Goal: Task Accomplishment & Management: Use online tool/utility

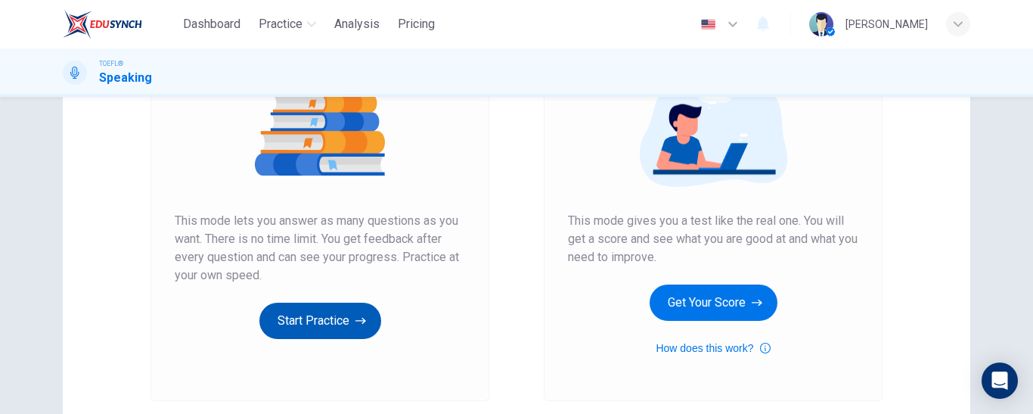
click at [324, 315] on button "Start Practice" at bounding box center [320, 321] width 122 height 36
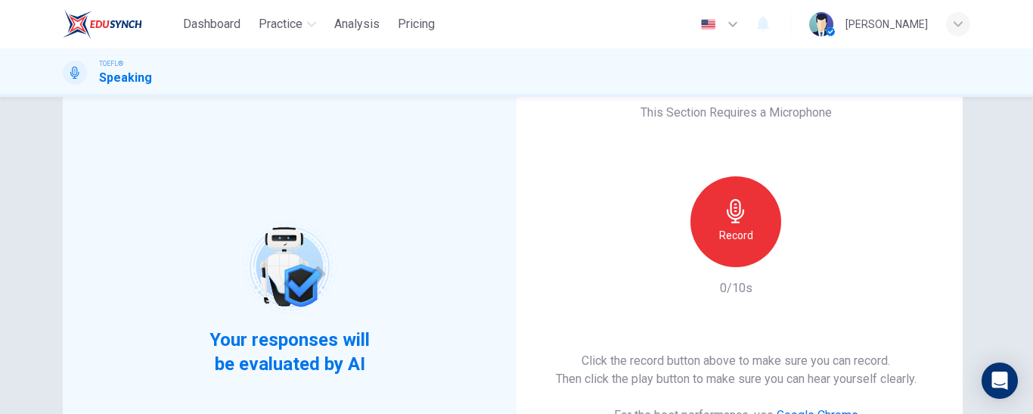
scroll to position [54, 0]
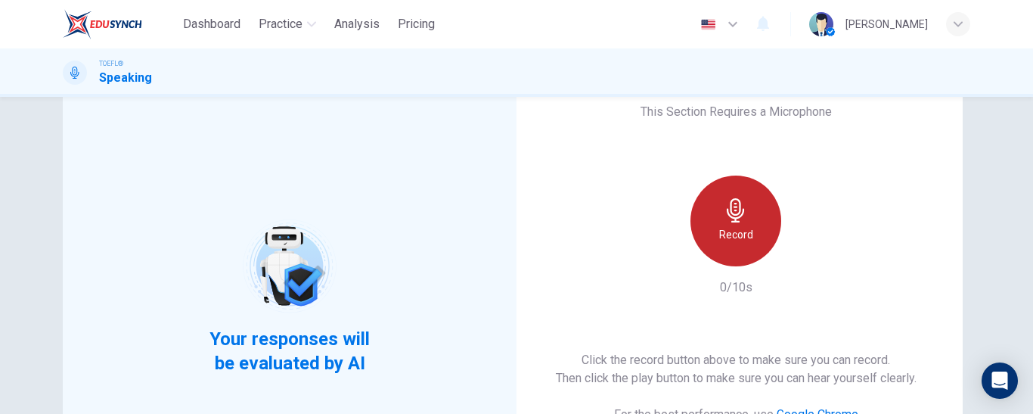
click at [762, 222] on div "Record" at bounding box center [735, 220] width 91 height 91
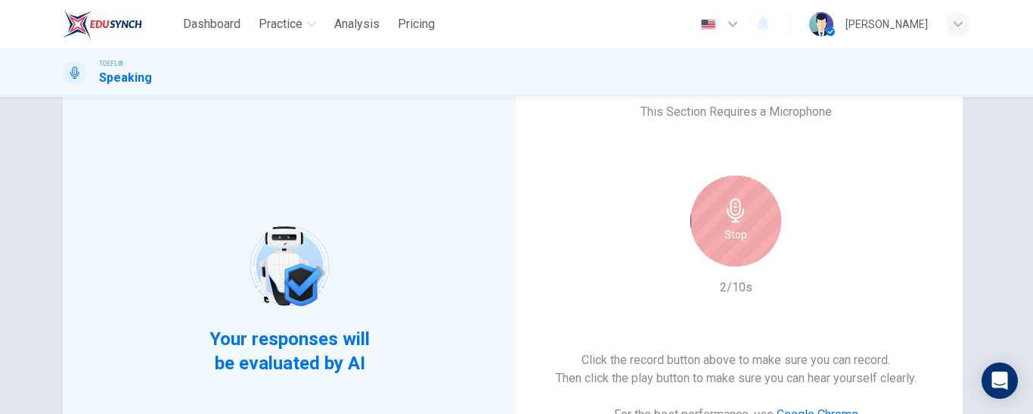
click at [762, 222] on div "Stop" at bounding box center [735, 220] width 91 height 91
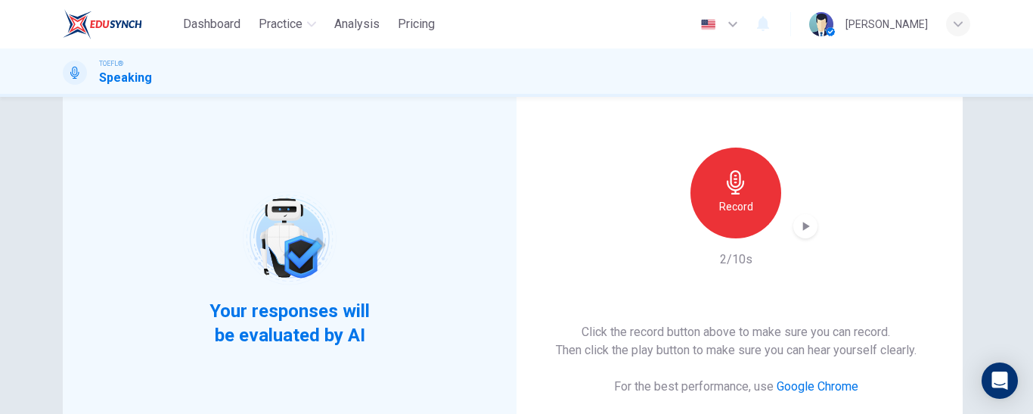
scroll to position [129, 0]
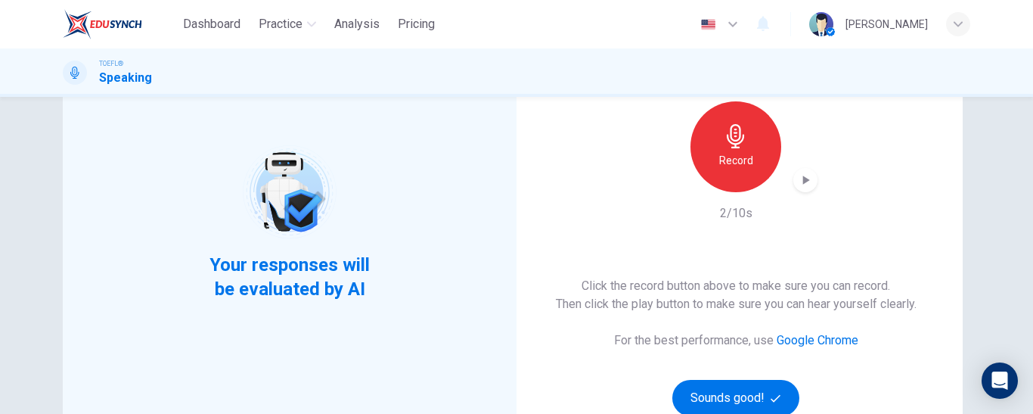
click at [806, 182] on icon "button" at bounding box center [805, 179] width 15 height 15
click at [748, 393] on button "Sounds good!" at bounding box center [735, 398] width 127 height 36
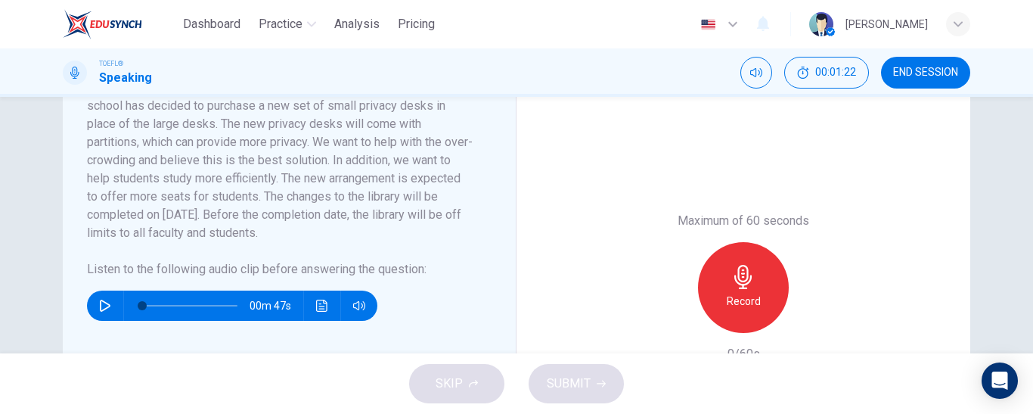
scroll to position [316, 0]
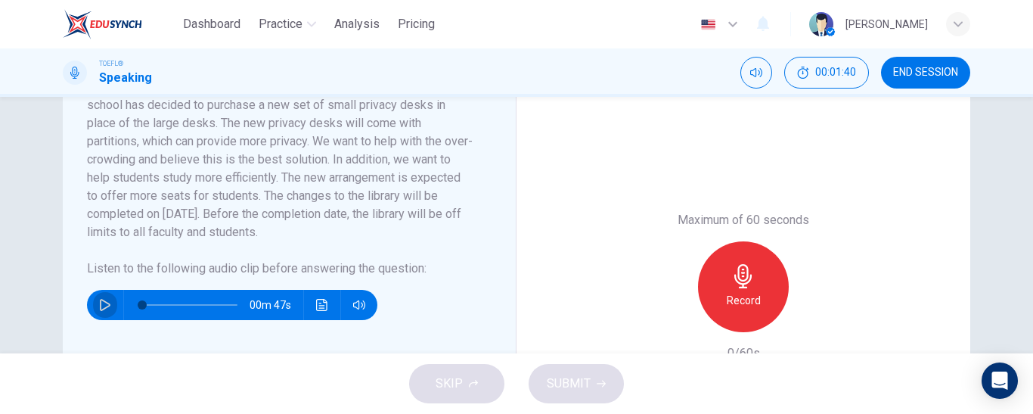
click at [101, 306] on icon "button" at bounding box center [105, 305] width 12 height 12
type input "0"
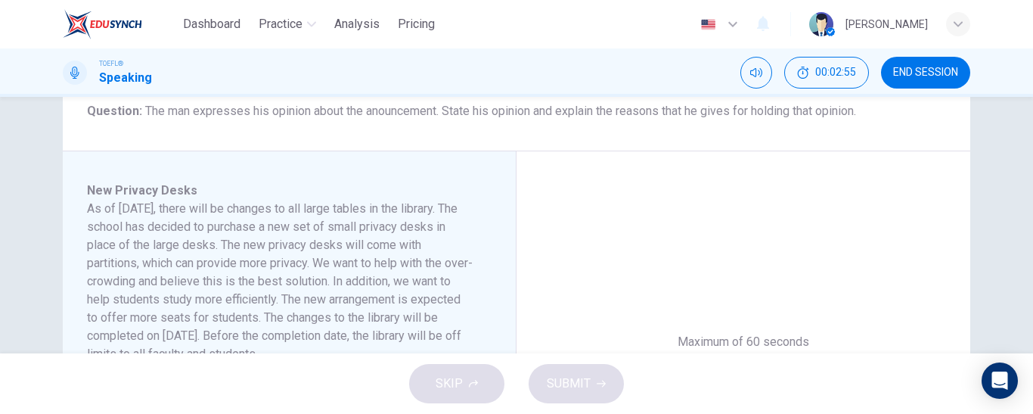
scroll to position [324, 0]
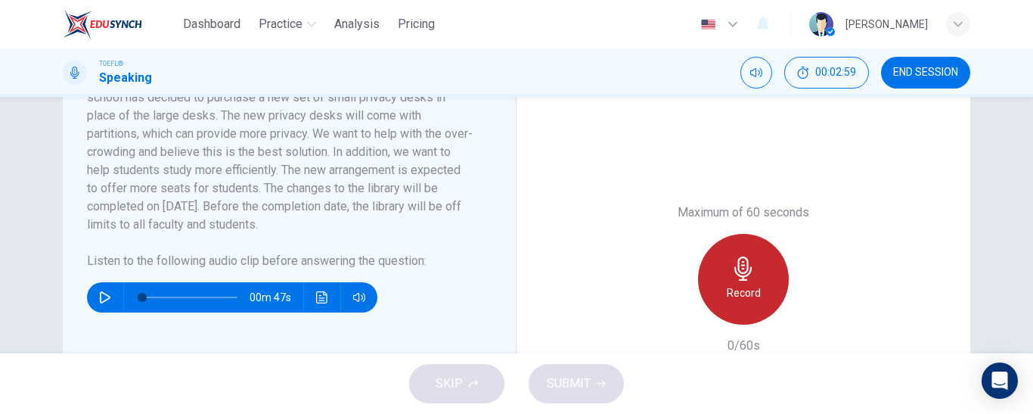
click at [717, 273] on div "Record" at bounding box center [743, 279] width 91 height 91
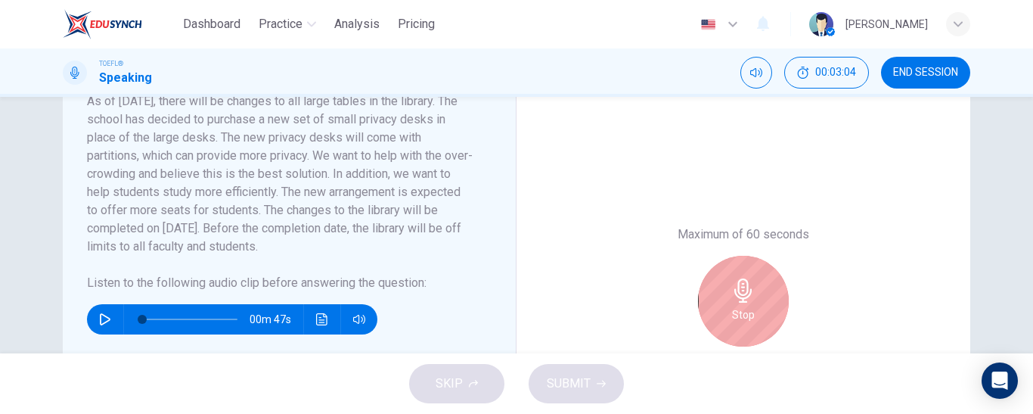
scroll to position [303, 0]
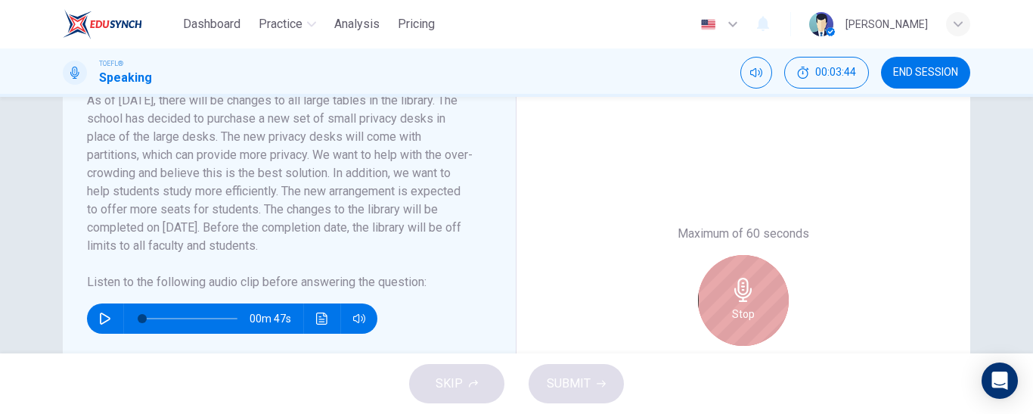
click at [767, 287] on div "Stop" at bounding box center [743, 300] width 91 height 91
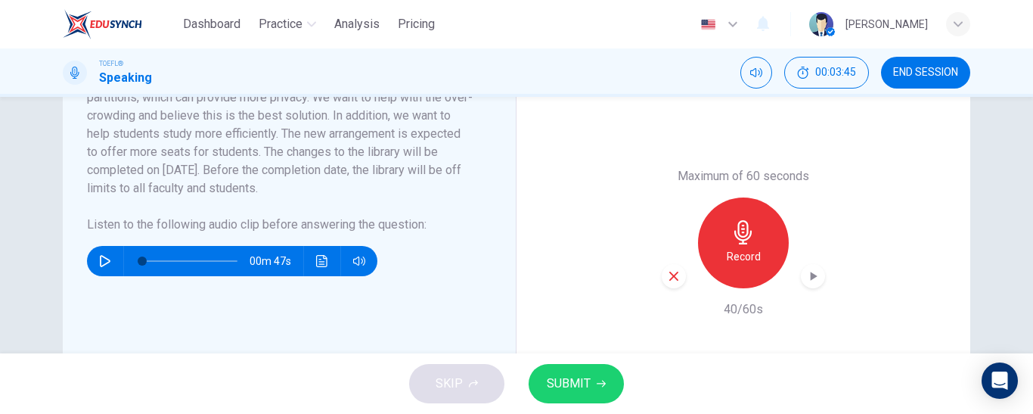
scroll to position [362, 0]
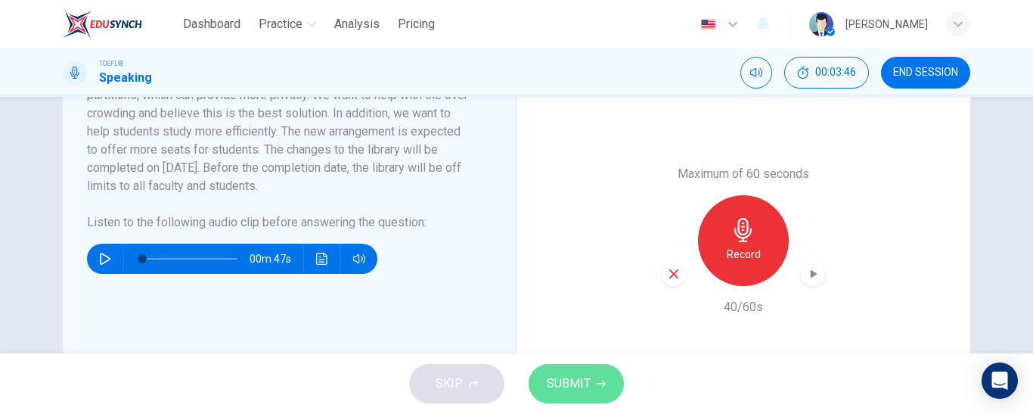
click at [588, 384] on span "SUBMIT" at bounding box center [569, 383] width 44 height 21
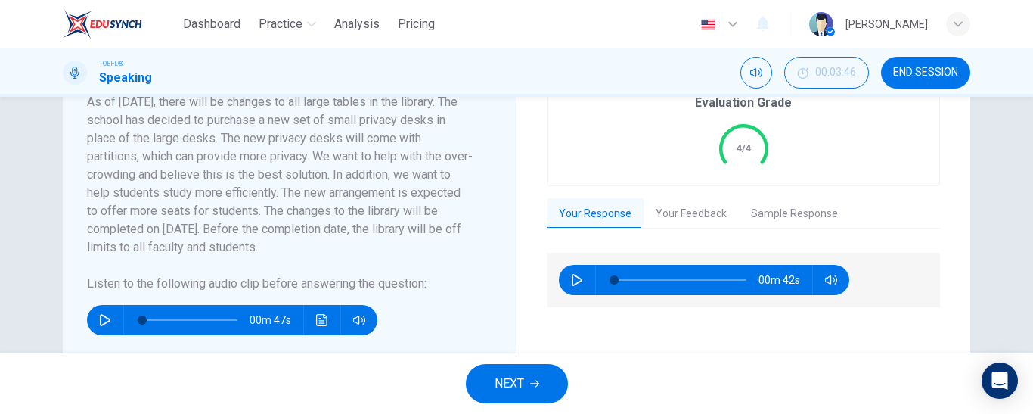
scroll to position [298, 0]
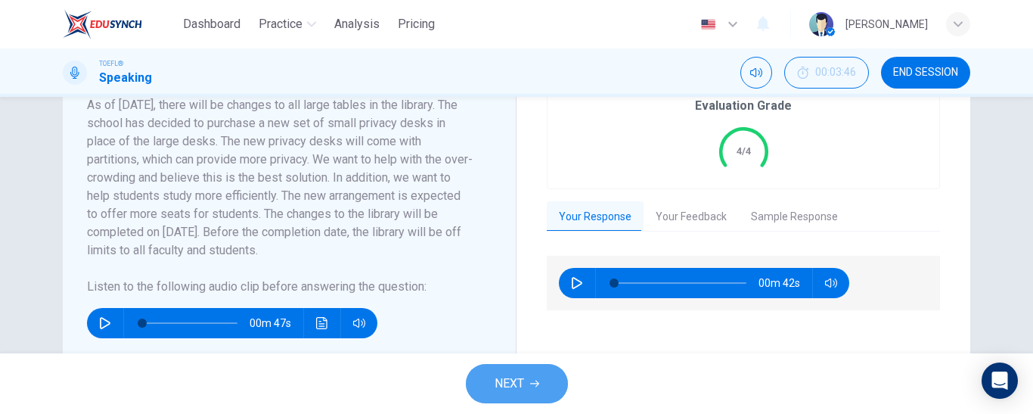
click at [495, 387] on span "NEXT" at bounding box center [509, 383] width 29 height 21
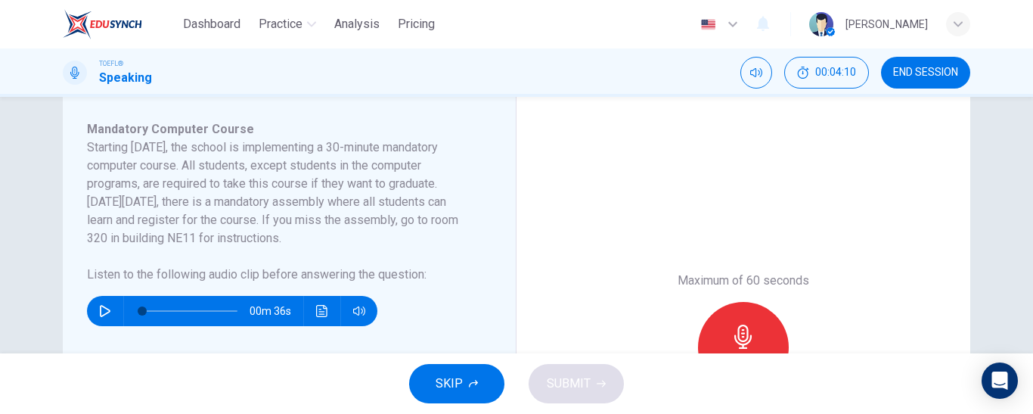
scroll to position [258, 0]
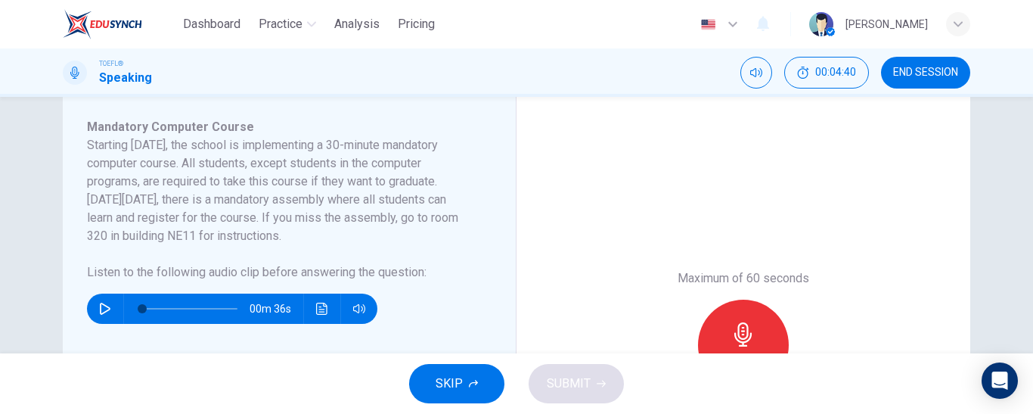
click at [99, 308] on icon "button" at bounding box center [105, 309] width 12 height 12
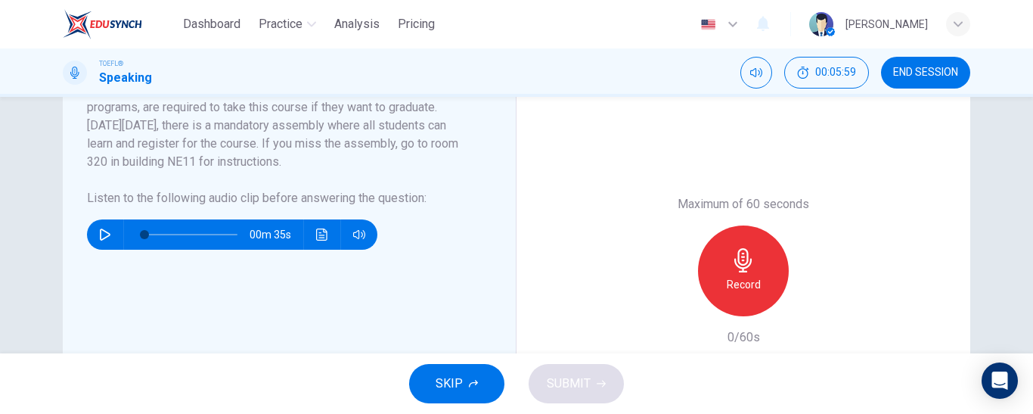
scroll to position [333, 0]
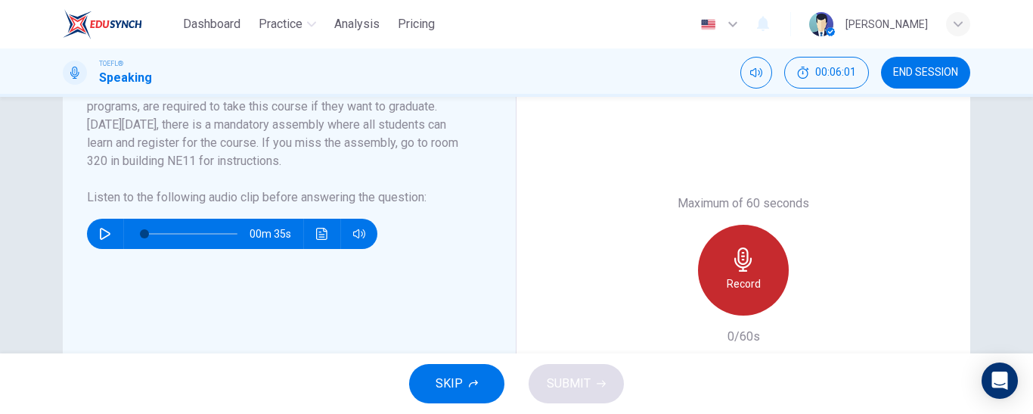
click at [738, 265] on icon "button" at bounding box center [743, 259] width 24 height 24
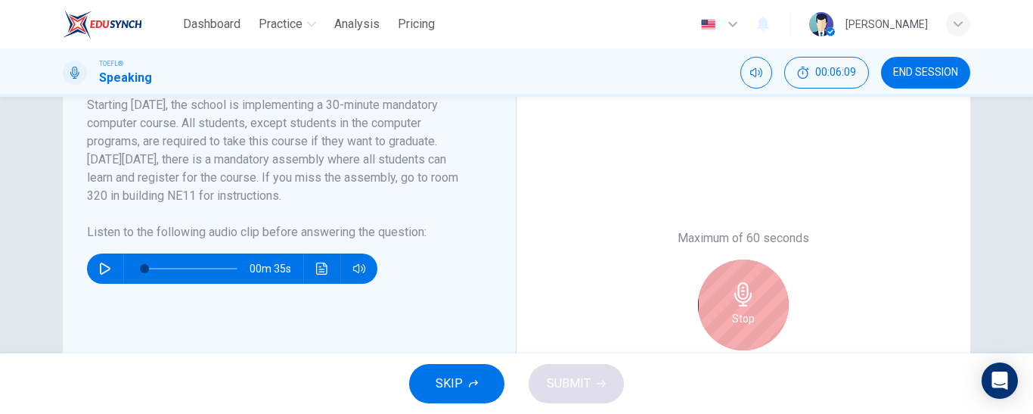
scroll to position [303, 0]
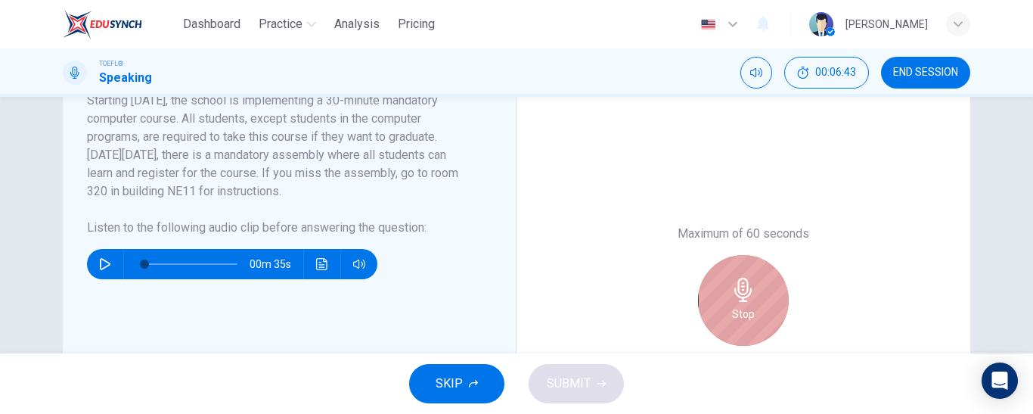
click at [712, 298] on div "Stop" at bounding box center [743, 300] width 91 height 91
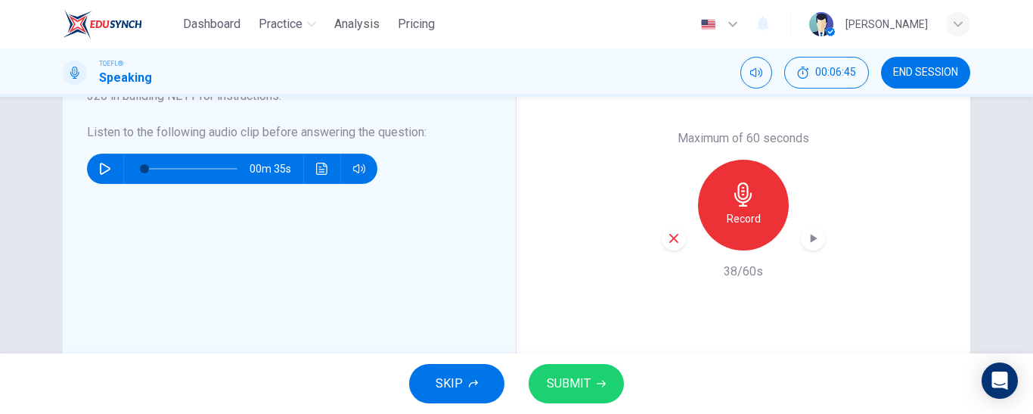
scroll to position [412, 0]
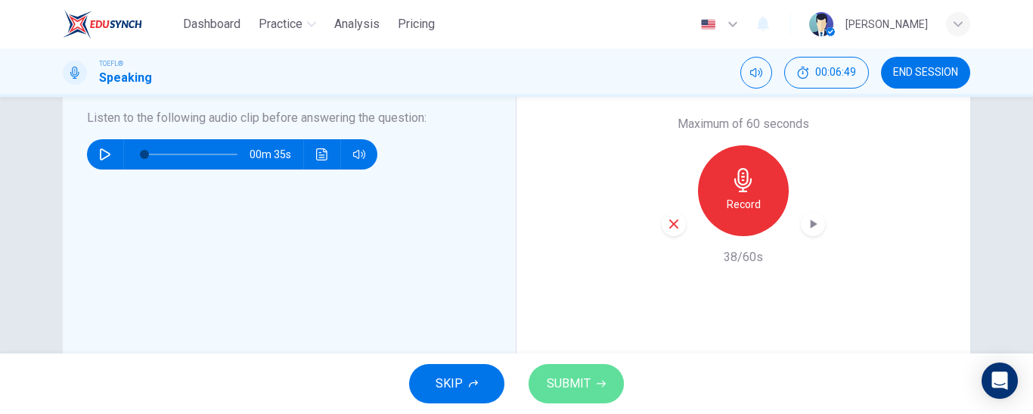
click at [579, 377] on span "SUBMIT" at bounding box center [569, 383] width 44 height 21
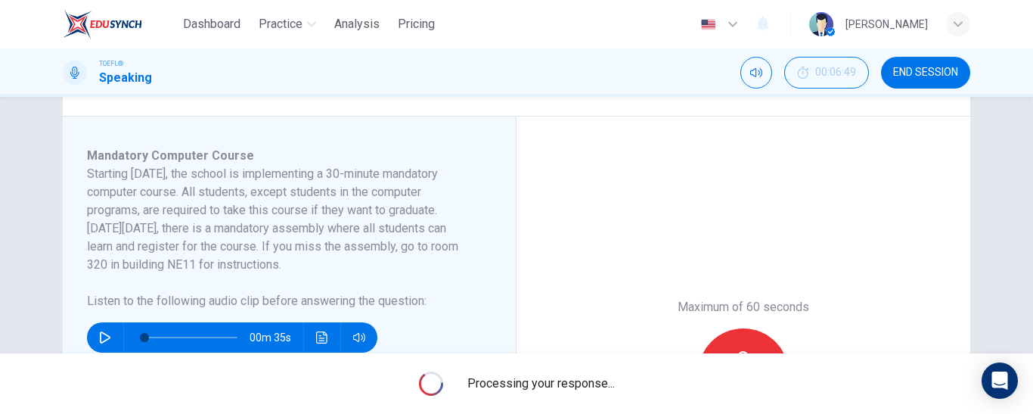
scroll to position [228, 0]
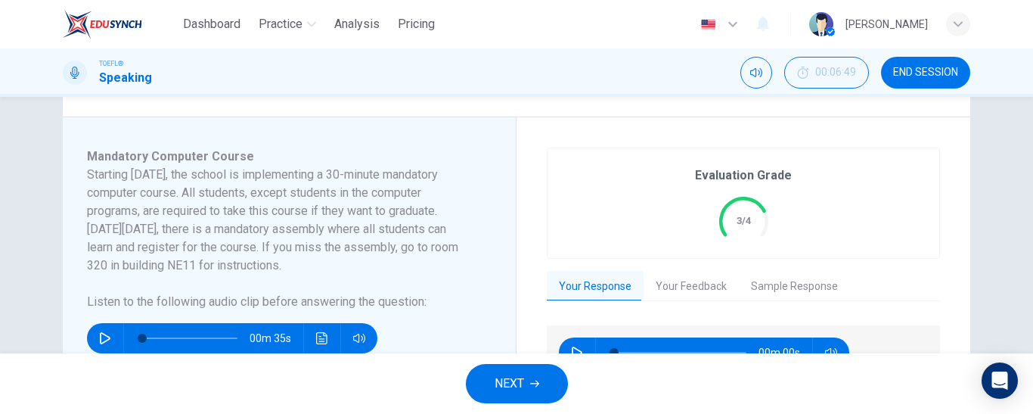
type input "0"
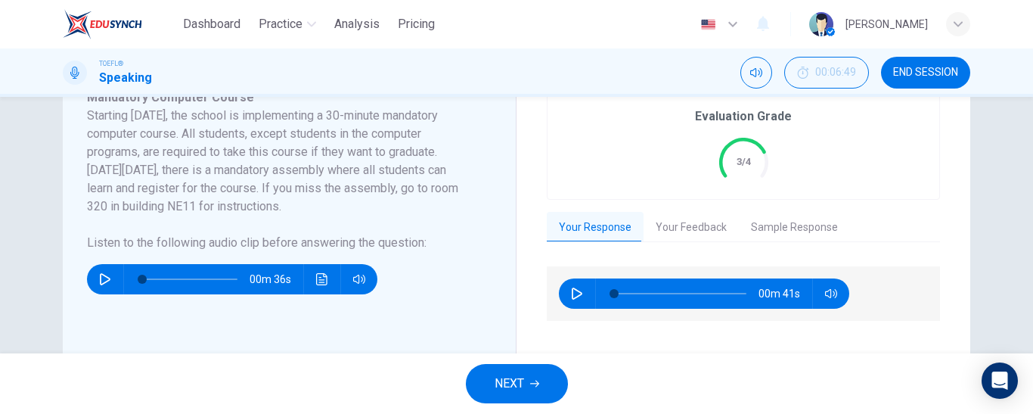
scroll to position [294, 0]
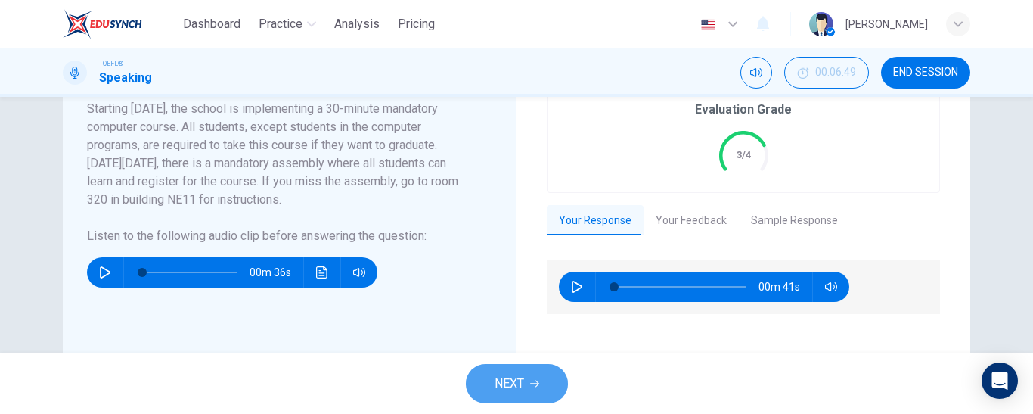
click at [521, 383] on span "NEXT" at bounding box center [509, 383] width 29 height 21
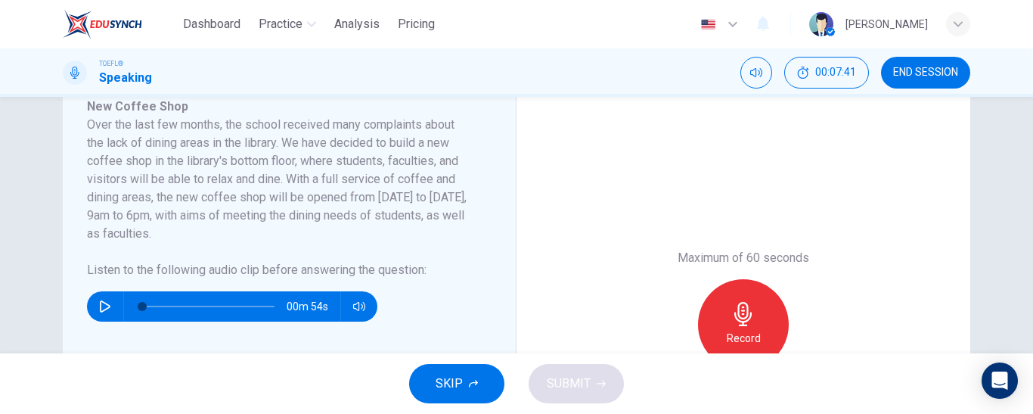
scroll to position [279, 0]
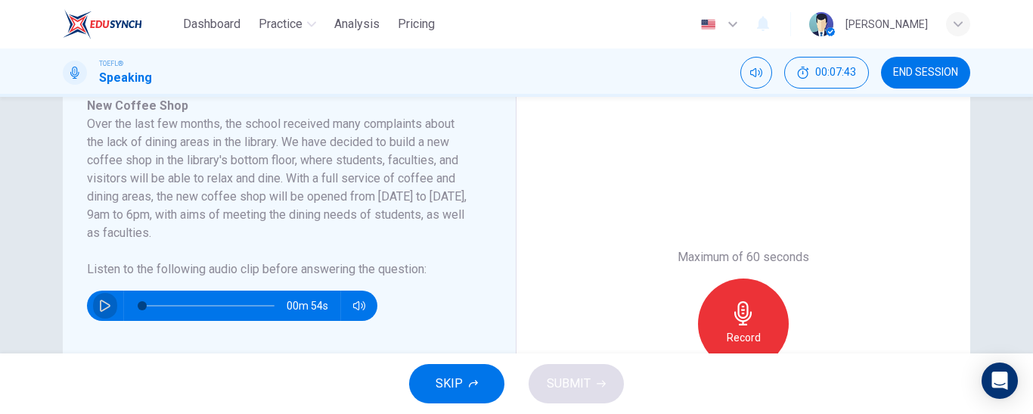
click at [103, 304] on icon "button" at bounding box center [105, 305] width 12 height 12
type input "0"
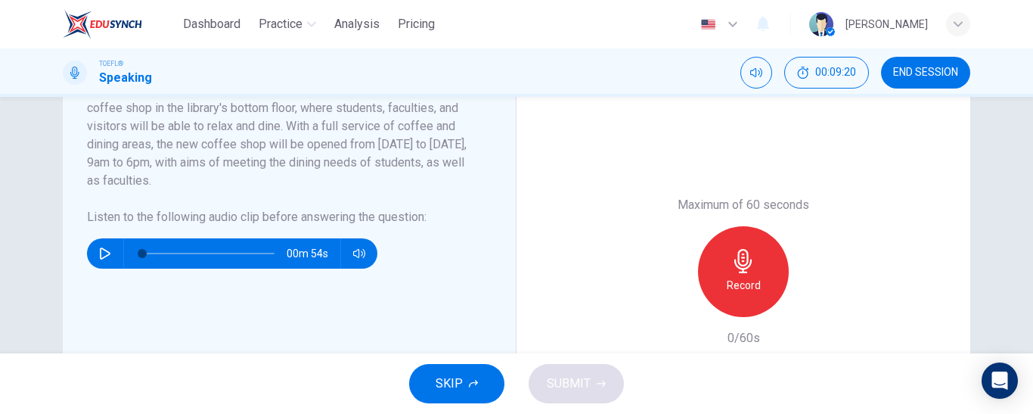
scroll to position [332, 0]
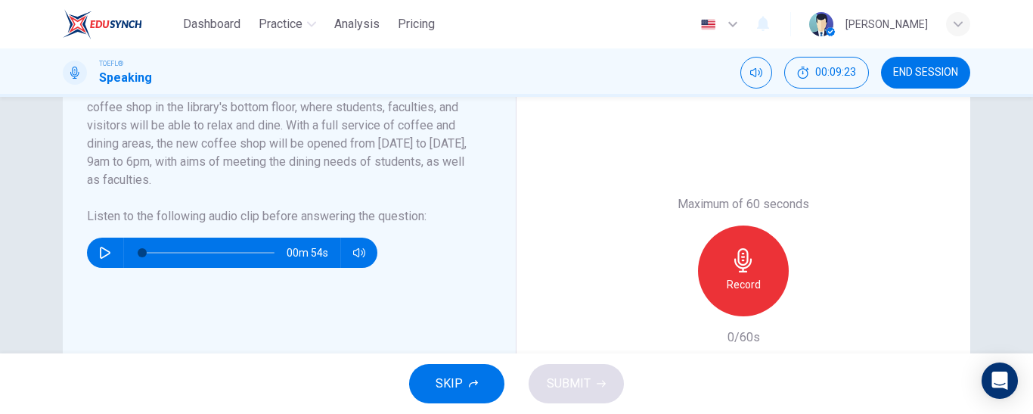
click at [740, 277] on h6 "Record" at bounding box center [744, 284] width 34 height 18
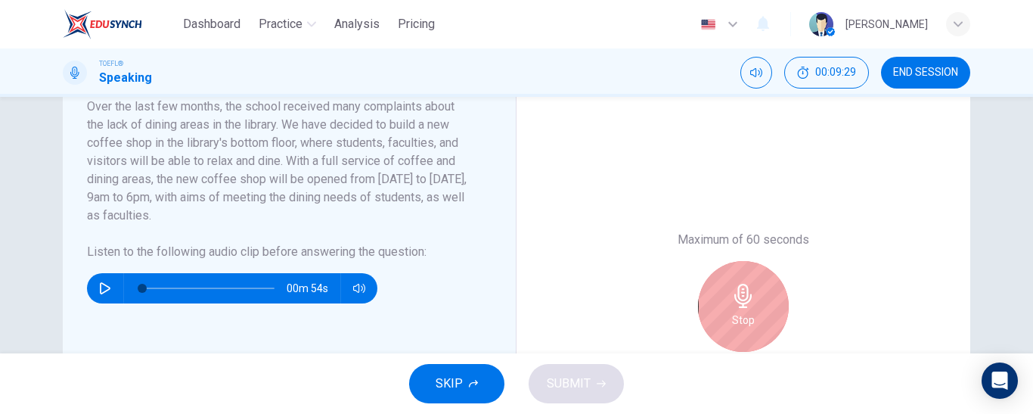
scroll to position [299, 0]
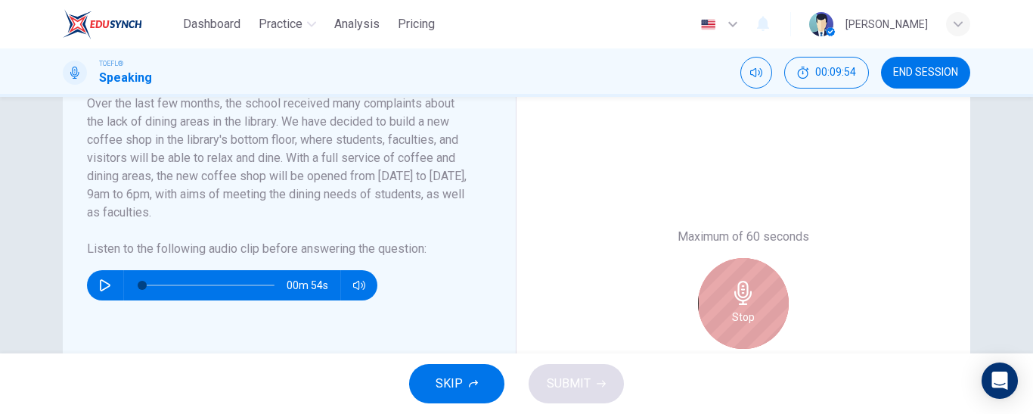
click at [769, 301] on div "Stop" at bounding box center [743, 303] width 91 height 91
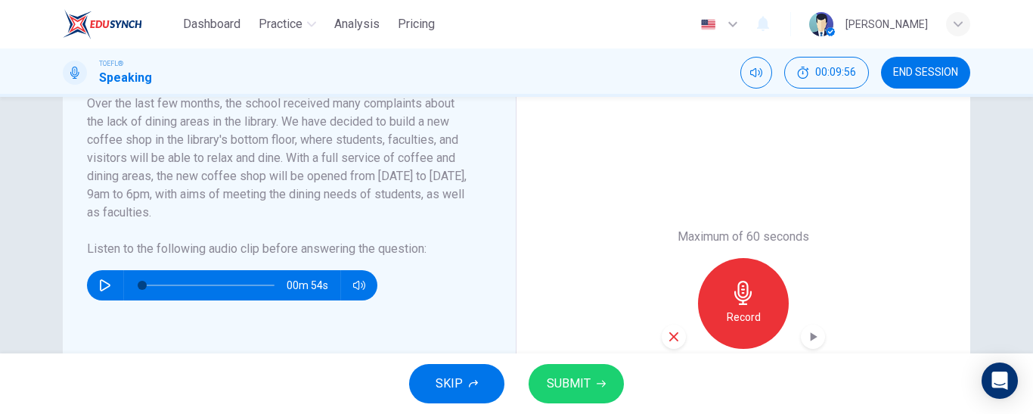
click at [572, 386] on span "SUBMIT" at bounding box center [569, 383] width 44 height 21
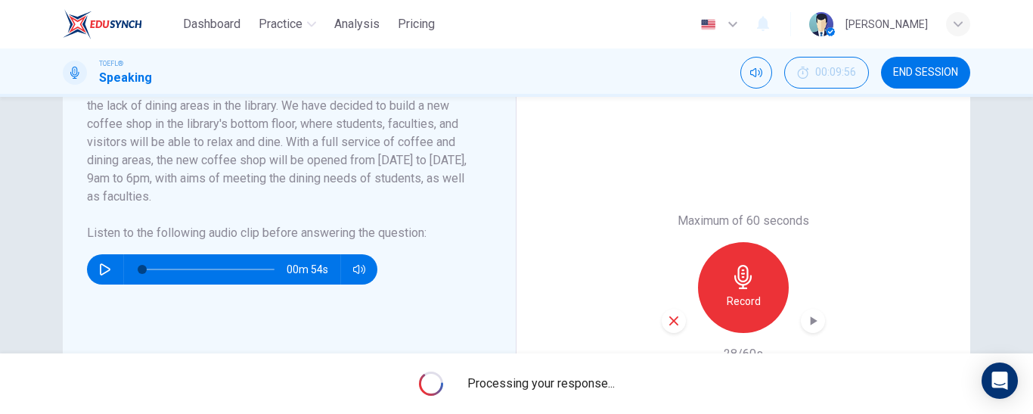
scroll to position [316, 0]
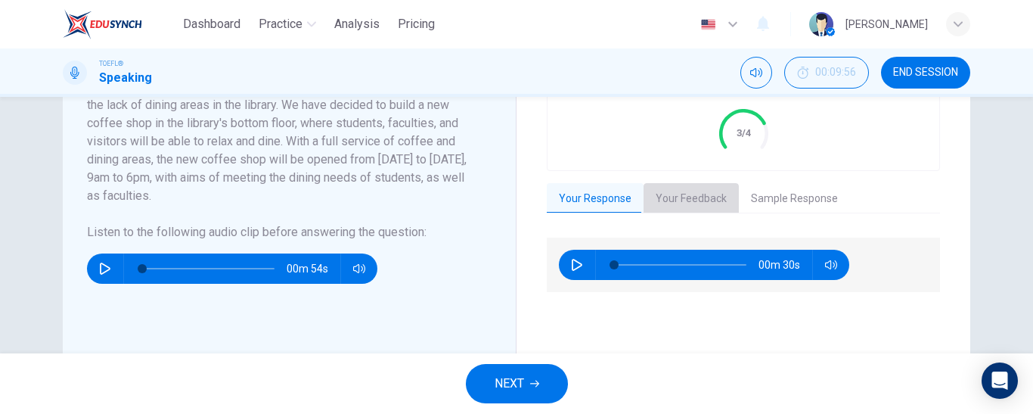
click at [667, 190] on button "Your Feedback" at bounding box center [691, 199] width 95 height 32
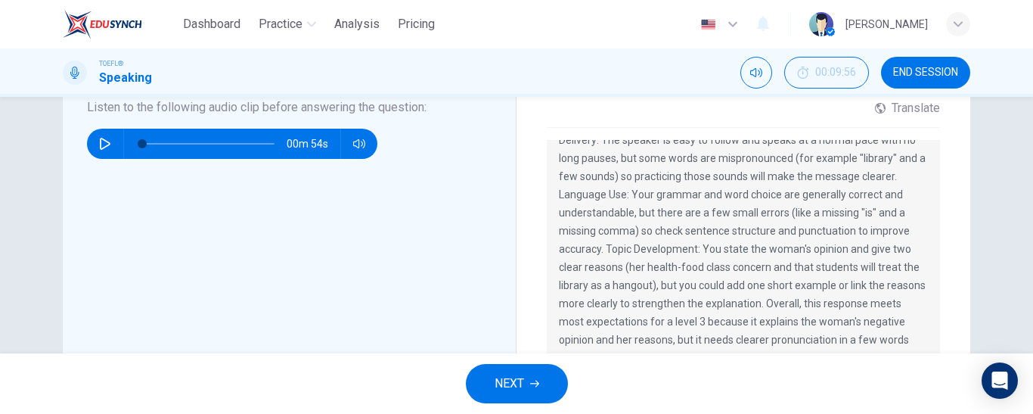
scroll to position [20, 0]
click at [527, 381] on button "NEXT" at bounding box center [517, 383] width 102 height 39
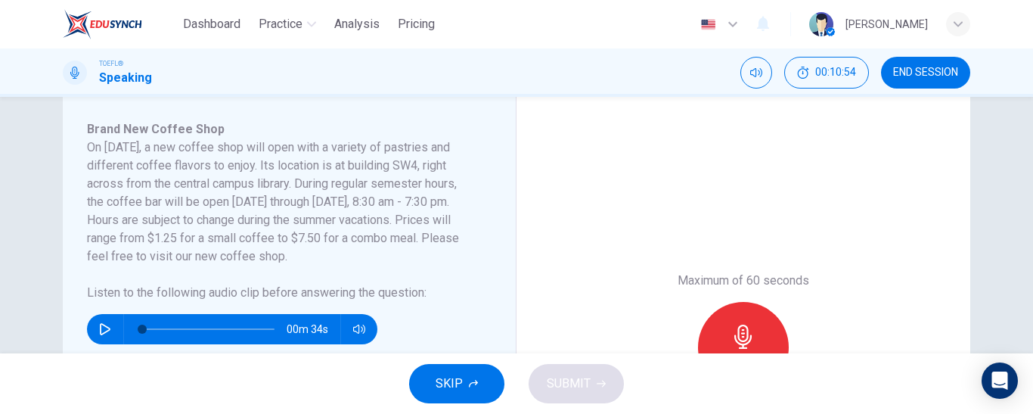
scroll to position [259, 0]
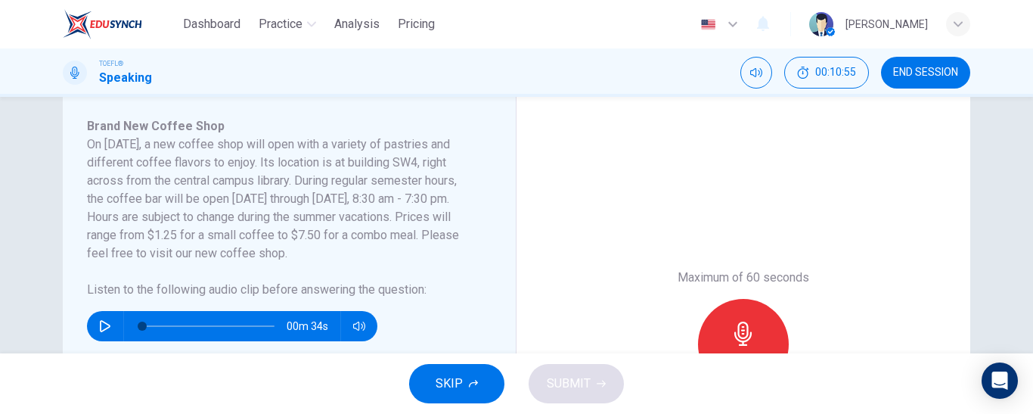
click at [101, 321] on icon "button" at bounding box center [105, 326] width 12 height 12
type input "0"
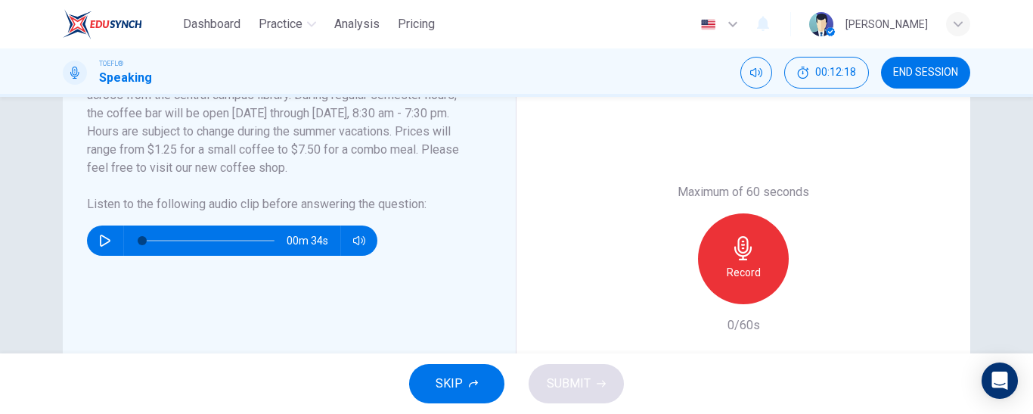
scroll to position [345, 0]
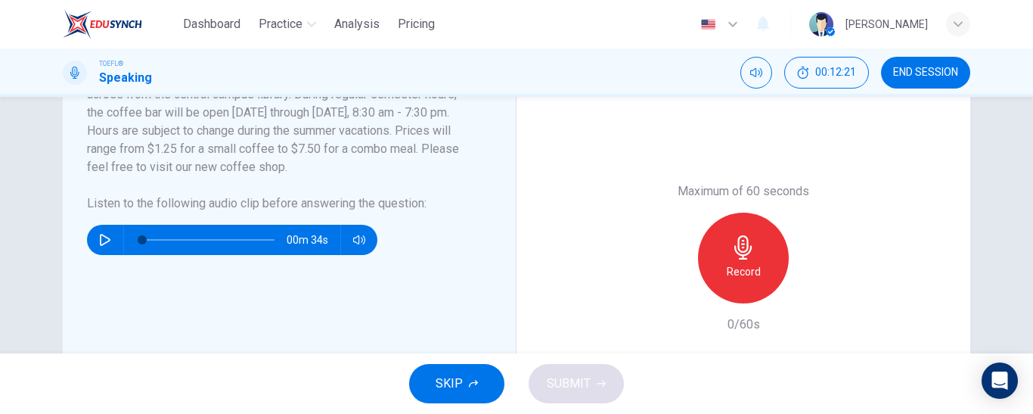
click at [746, 253] on icon "button" at bounding box center [743, 247] width 24 height 24
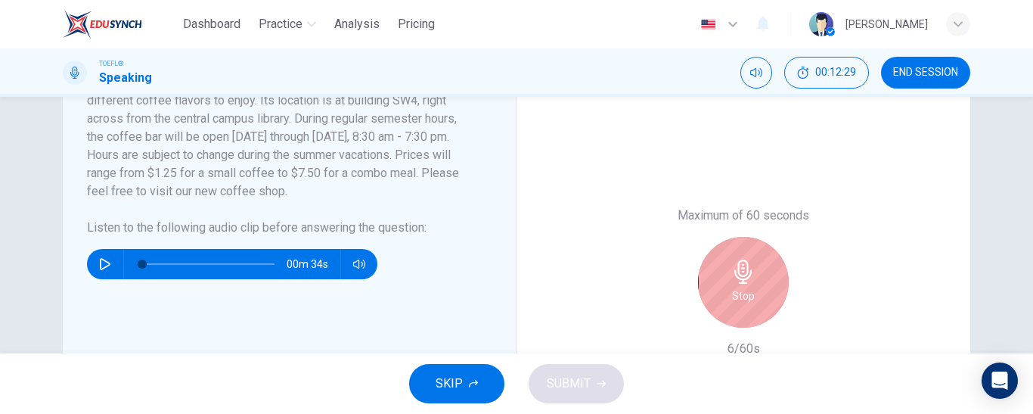
scroll to position [326, 0]
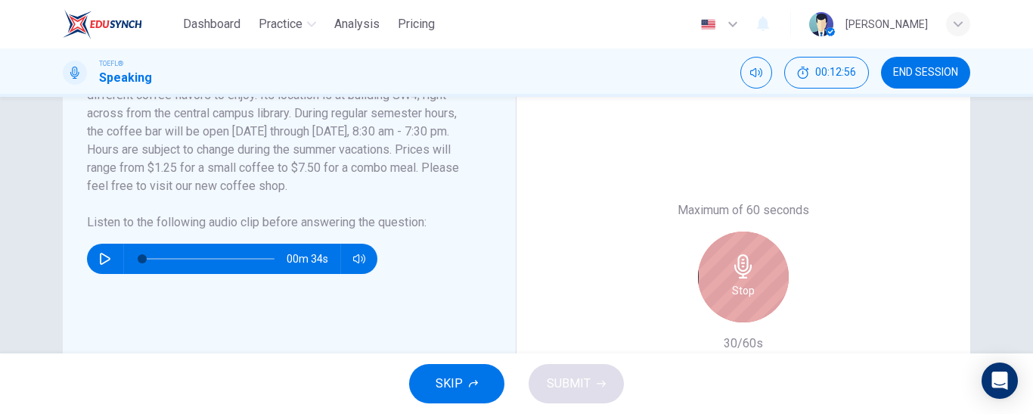
click at [709, 280] on div "Stop" at bounding box center [743, 276] width 91 height 91
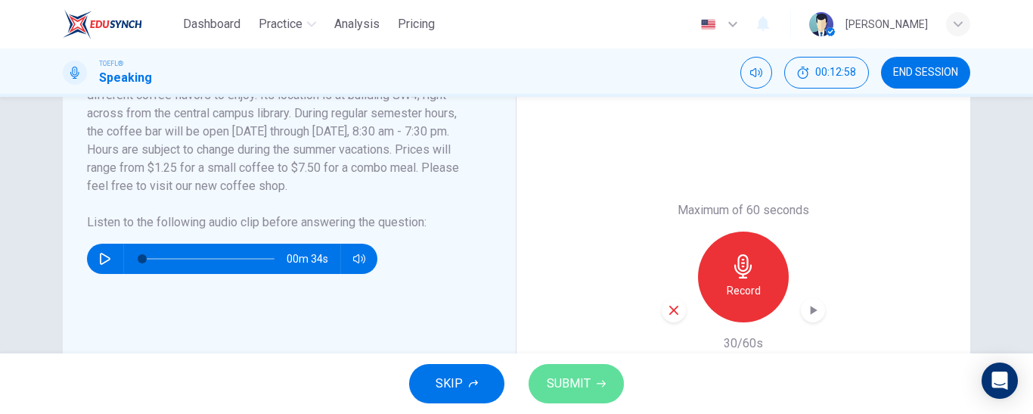
click at [595, 379] on button "SUBMIT" at bounding box center [576, 383] width 95 height 39
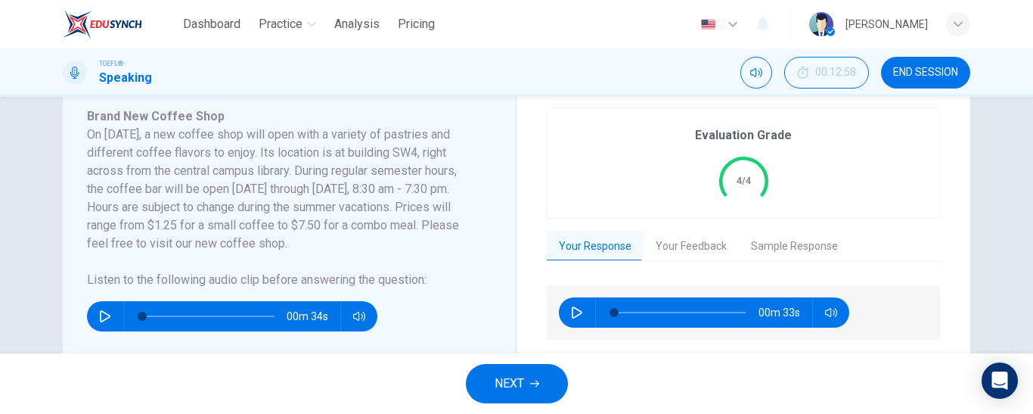
scroll to position [269, 0]
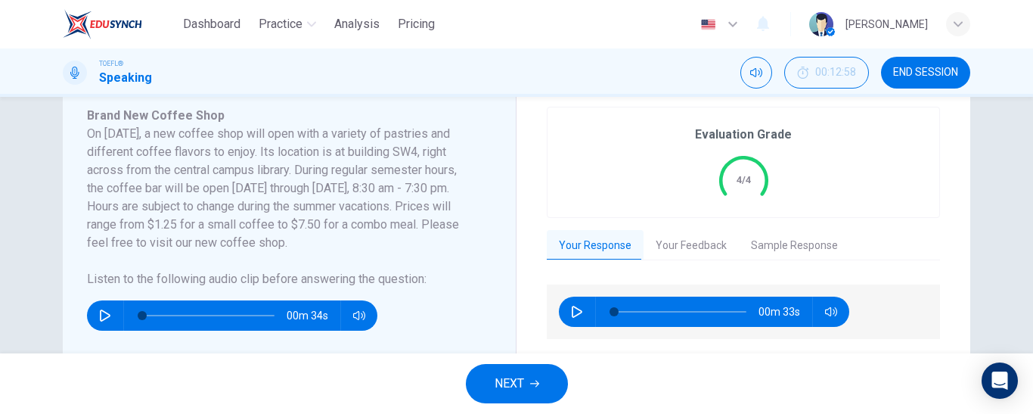
click at [545, 383] on button "NEXT" at bounding box center [517, 383] width 102 height 39
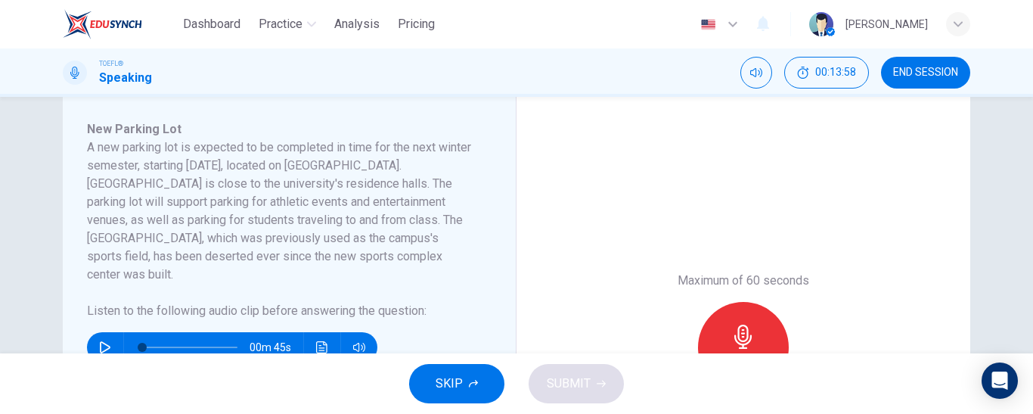
scroll to position [256, 0]
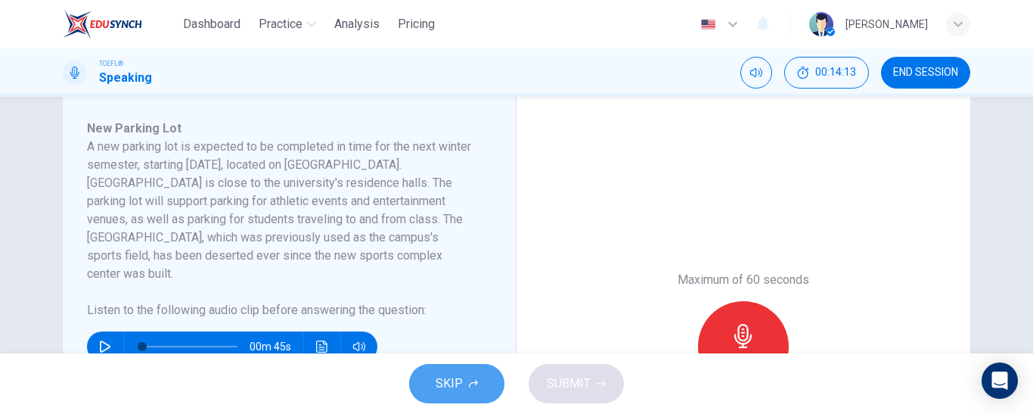
click at [453, 377] on span "SKIP" at bounding box center [449, 383] width 27 height 21
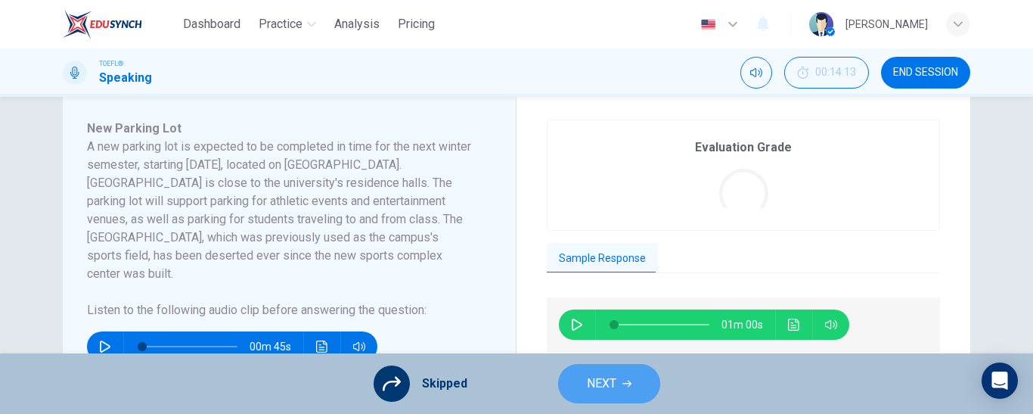
click at [618, 383] on button "NEXT" at bounding box center [609, 383] width 102 height 39
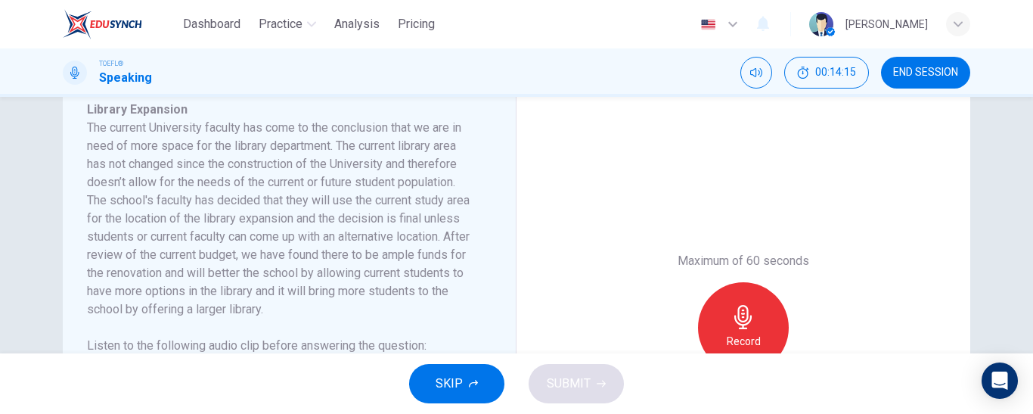
scroll to position [314, 0]
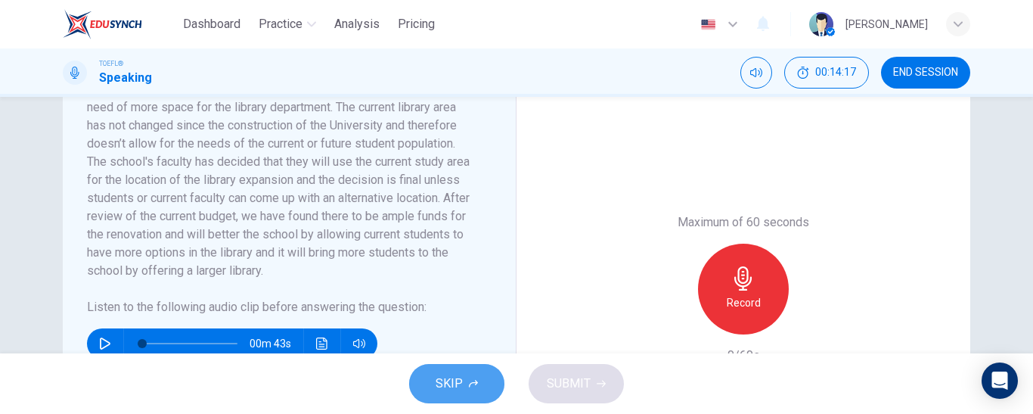
click at [480, 375] on button "SKIP" at bounding box center [456, 383] width 95 height 39
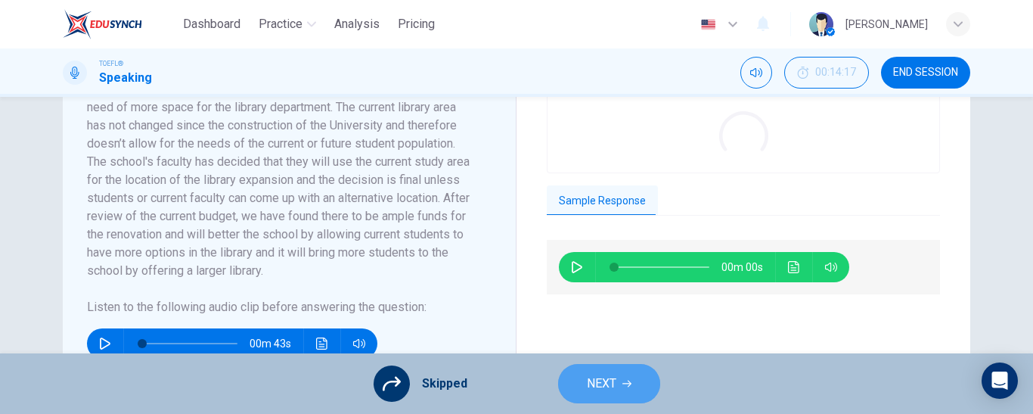
click at [613, 389] on span "NEXT" at bounding box center [601, 383] width 29 height 21
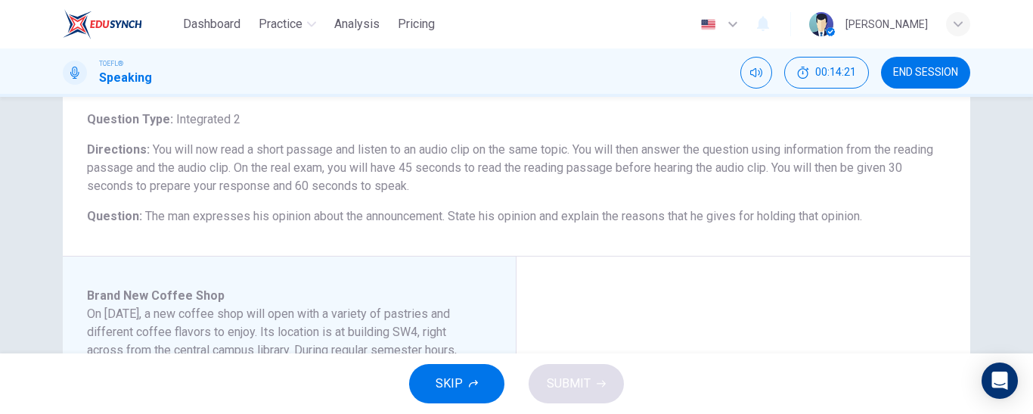
scroll to position [92, 0]
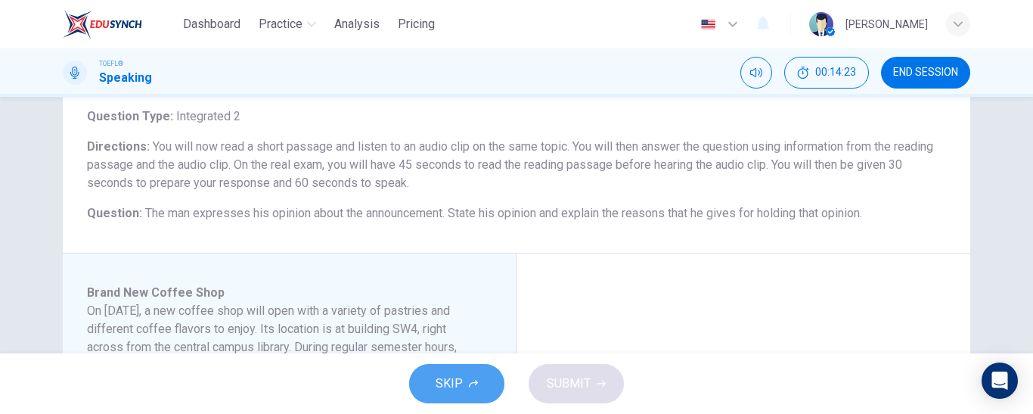
click at [453, 375] on span "SKIP" at bounding box center [449, 383] width 27 height 21
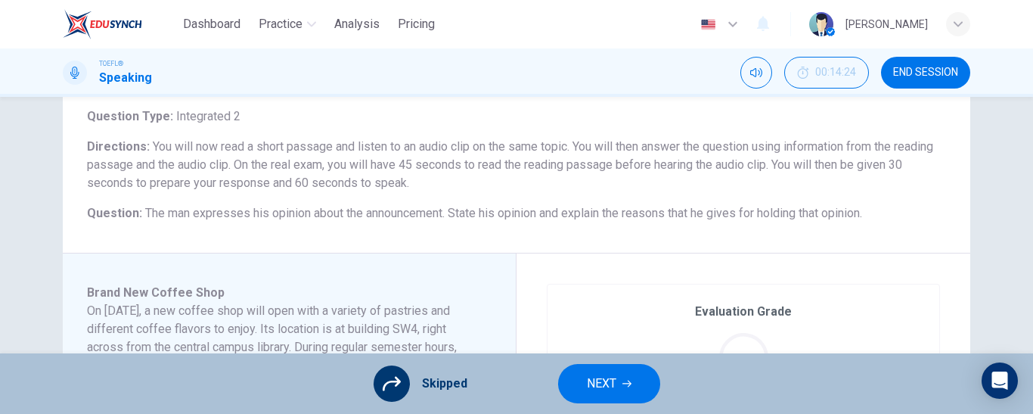
click at [613, 384] on span "NEXT" at bounding box center [601, 383] width 29 height 21
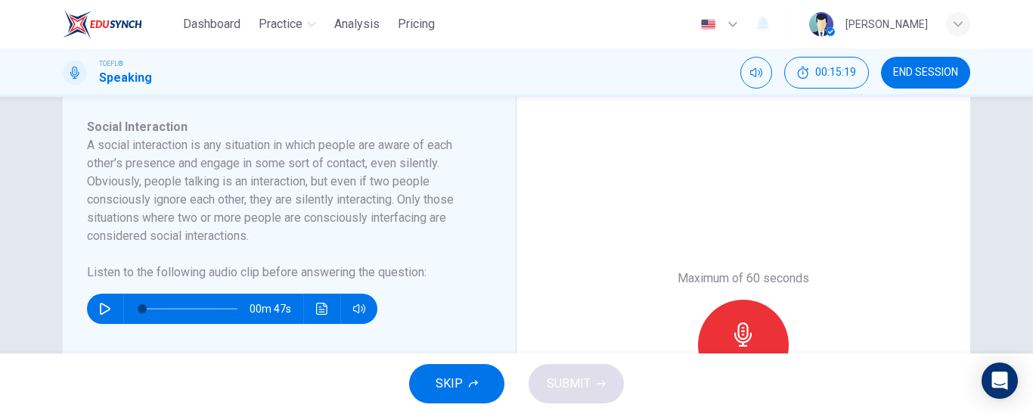
scroll to position [259, 0]
click at [98, 314] on button "button" at bounding box center [105, 308] width 24 height 30
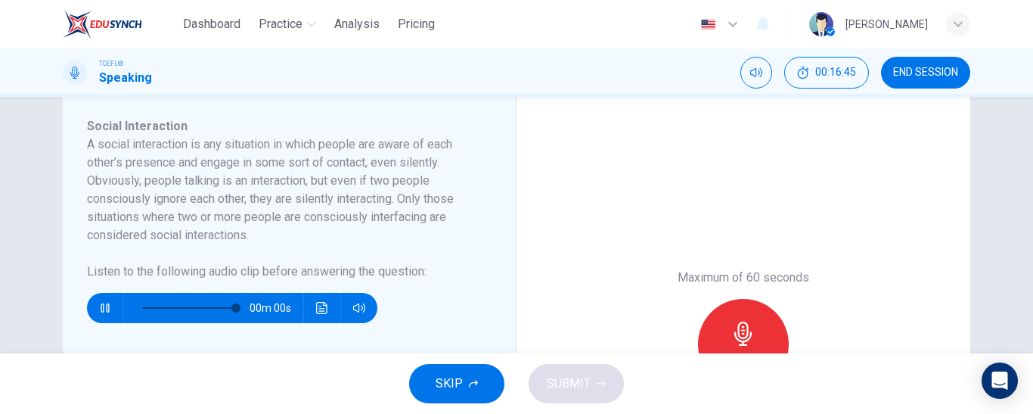
type input "0"
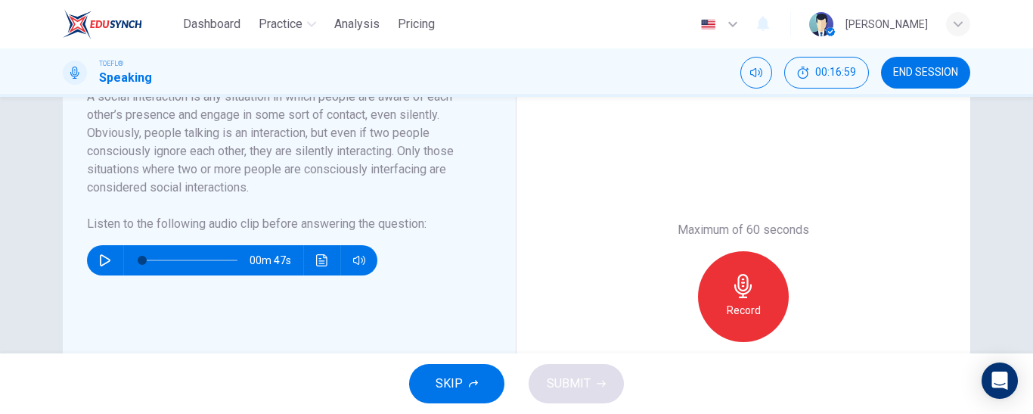
scroll to position [305, 0]
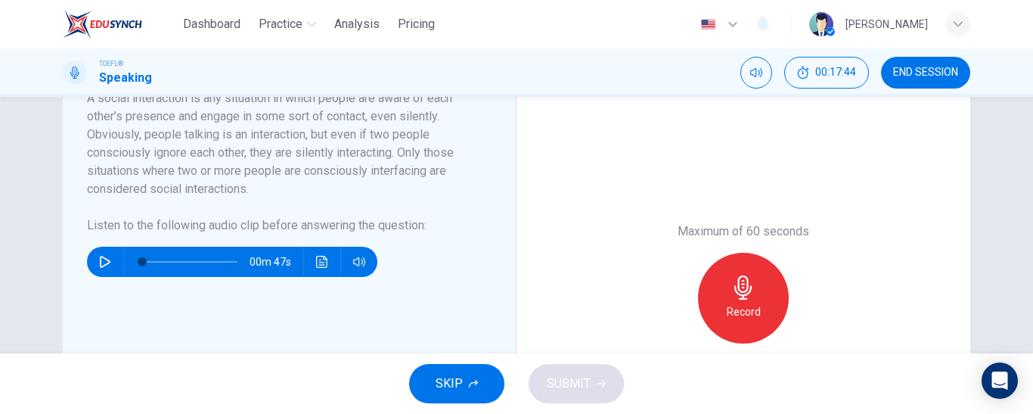
click at [731, 293] on icon "button" at bounding box center [743, 287] width 24 height 24
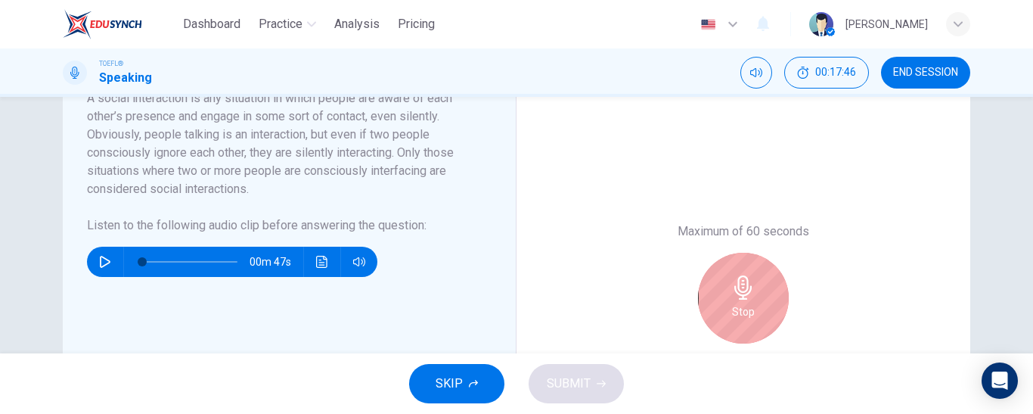
scroll to position [369, 0]
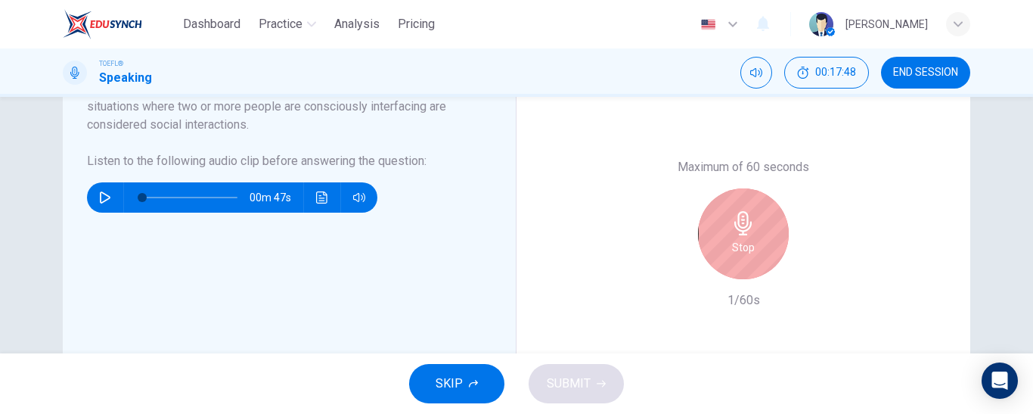
click at [725, 250] on div "Stop" at bounding box center [743, 233] width 91 height 91
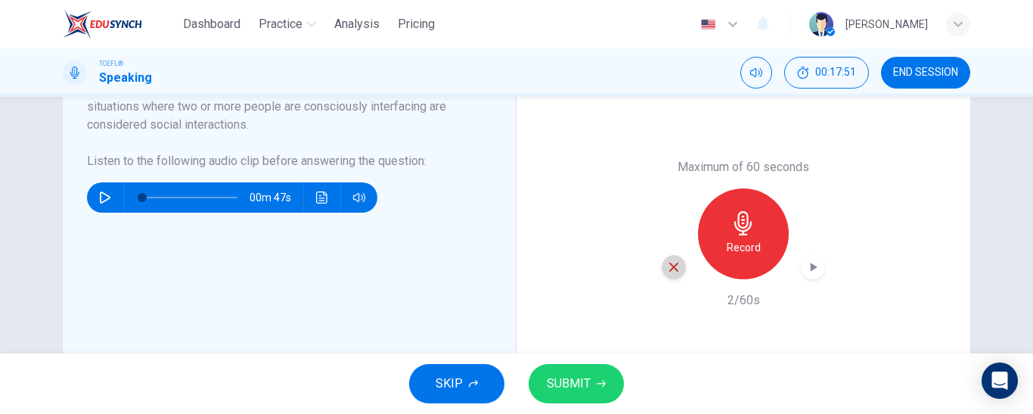
click at [668, 267] on icon "button" at bounding box center [674, 267] width 14 height 14
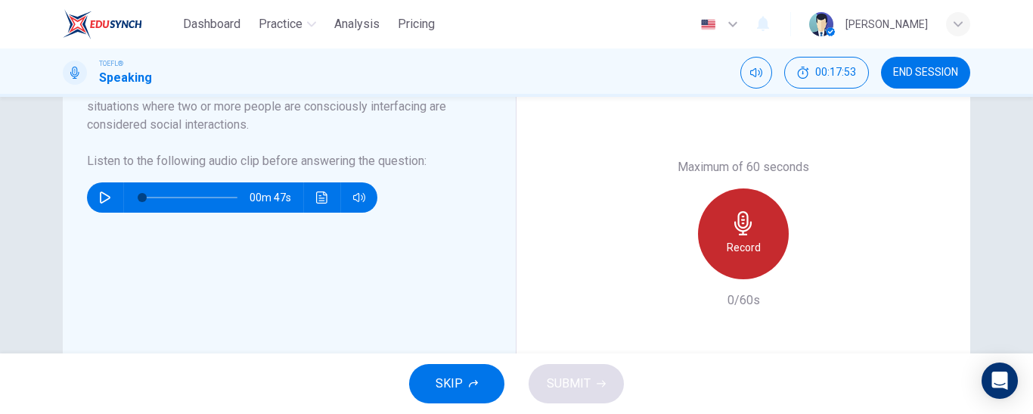
click at [723, 236] on div "Record" at bounding box center [743, 233] width 91 height 91
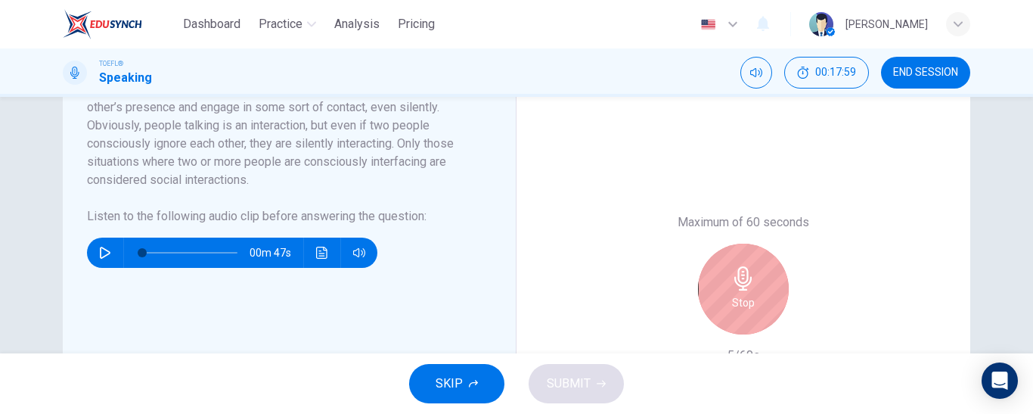
scroll to position [337, 0]
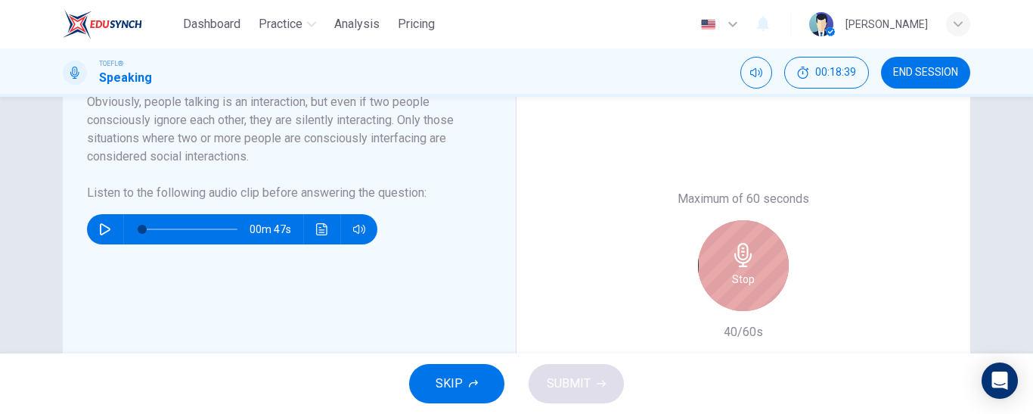
click at [743, 241] on div "Stop" at bounding box center [743, 265] width 91 height 91
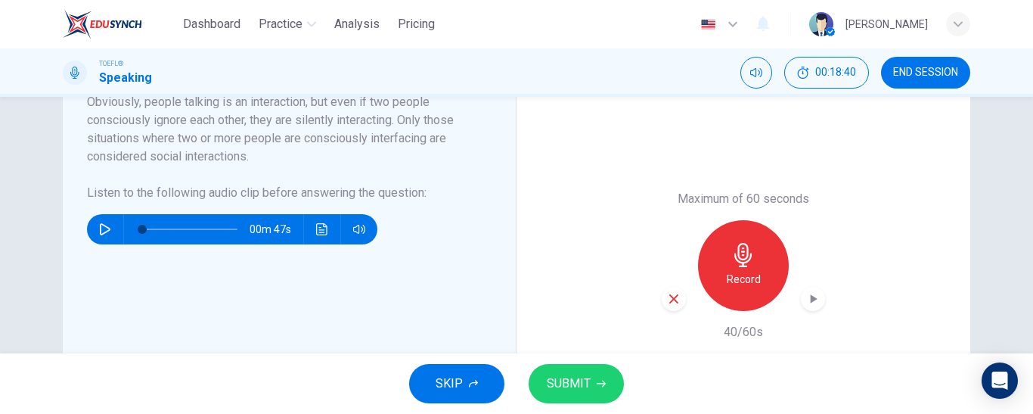
click at [597, 379] on icon "button" at bounding box center [601, 383] width 9 height 9
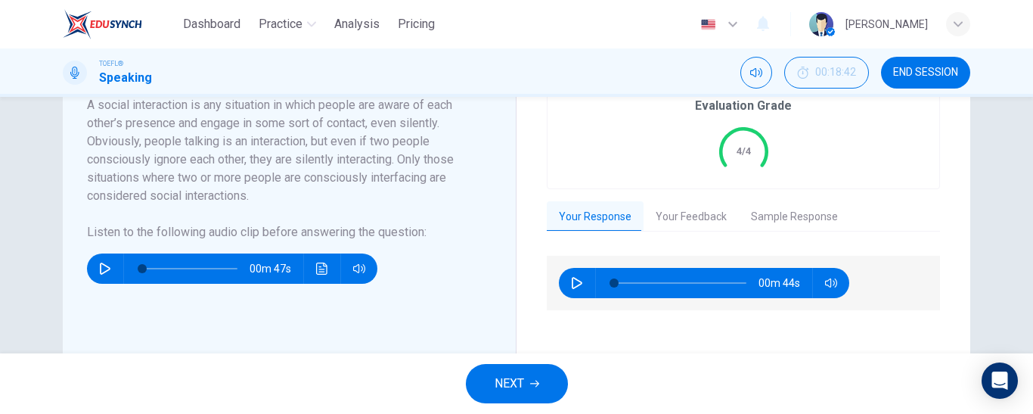
scroll to position [297, 0]
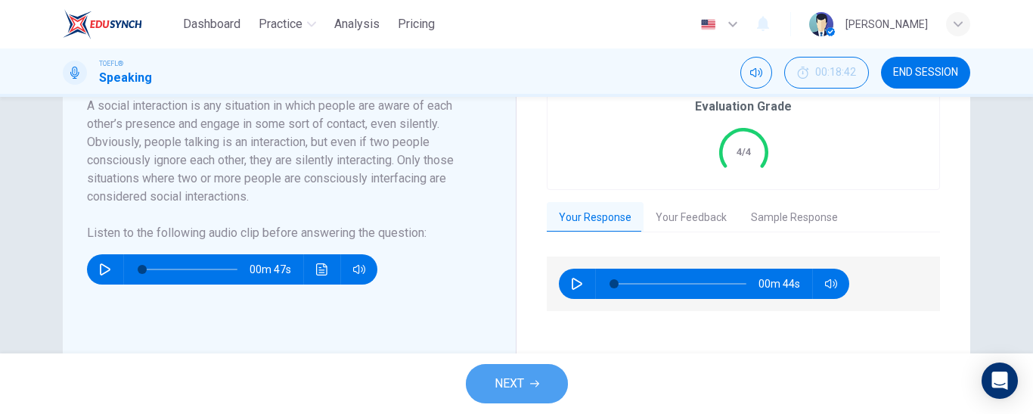
click at [530, 371] on button "NEXT" at bounding box center [517, 383] width 102 height 39
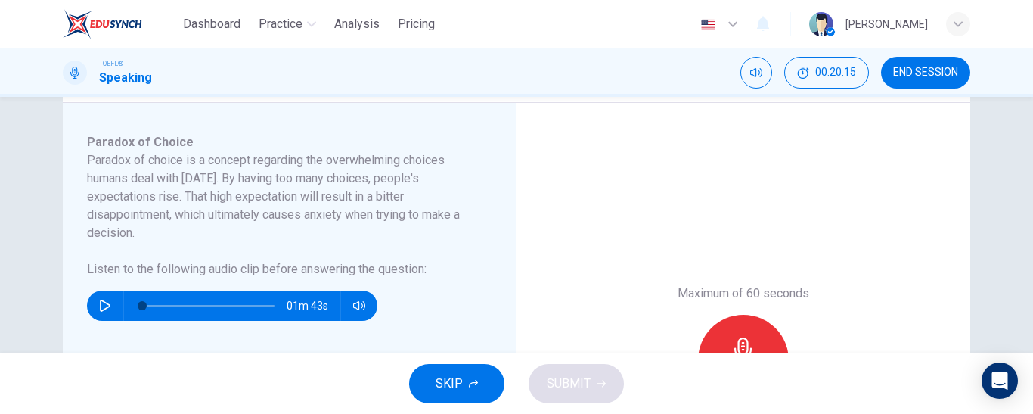
scroll to position [244, 0]
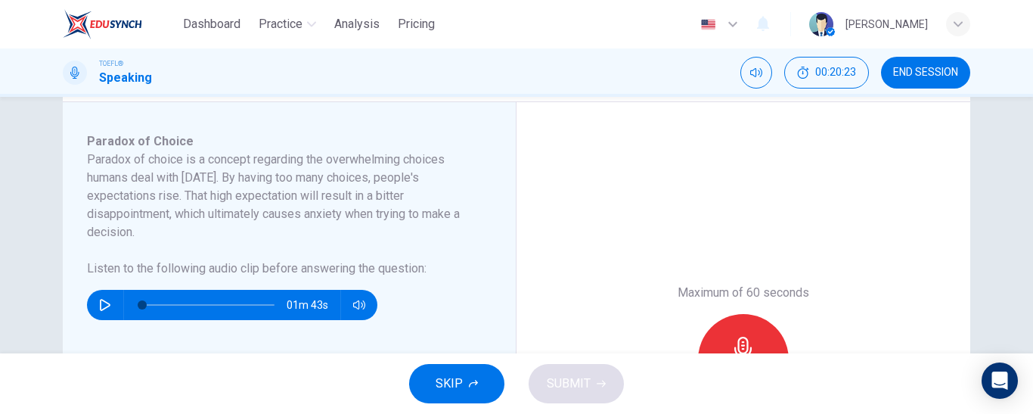
click at [99, 303] on icon "button" at bounding box center [105, 305] width 12 height 12
type input "0"
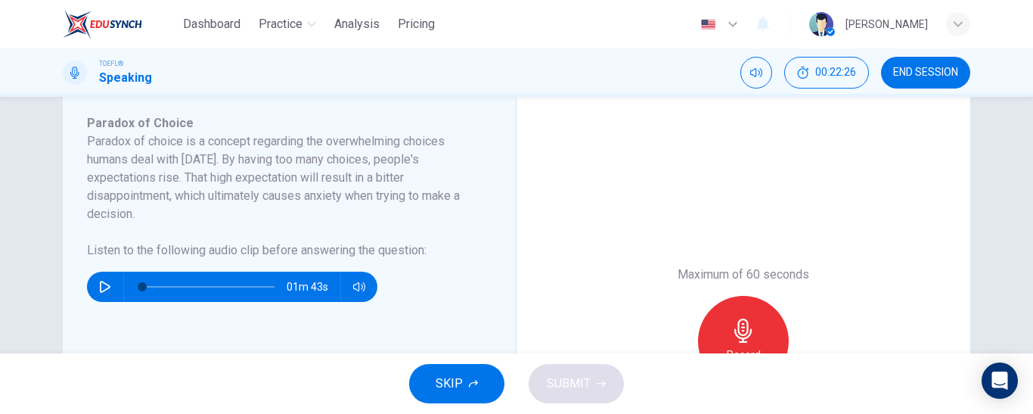
scroll to position [264, 0]
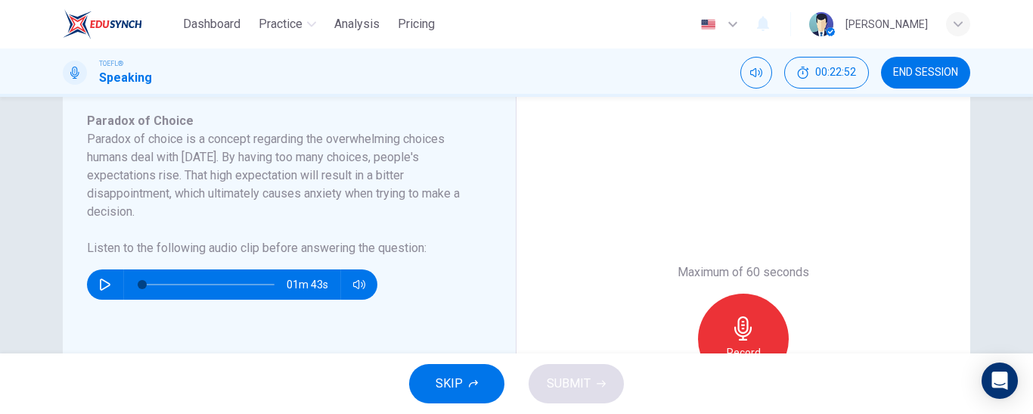
click at [750, 326] on icon "button" at bounding box center [743, 328] width 24 height 24
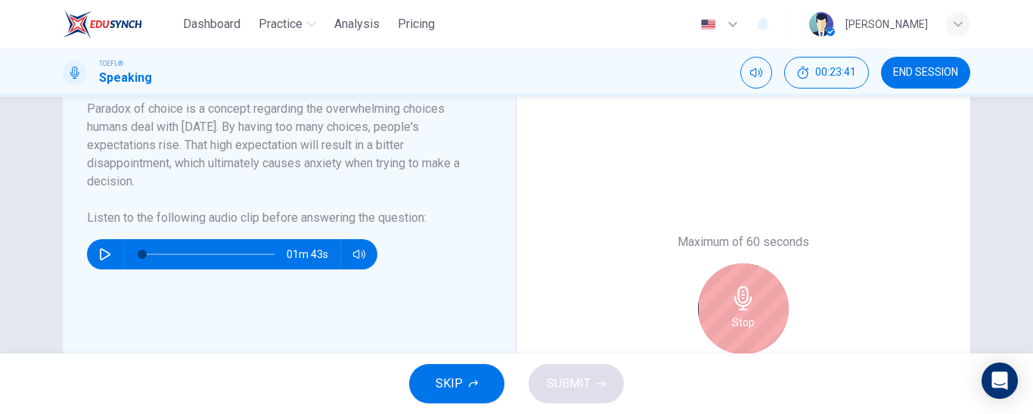
scroll to position [353, 0]
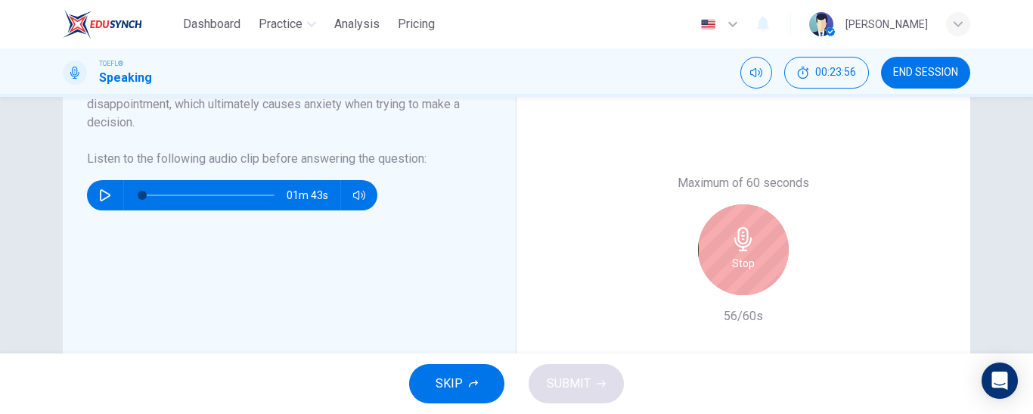
click at [760, 247] on div "Stop" at bounding box center [743, 249] width 91 height 91
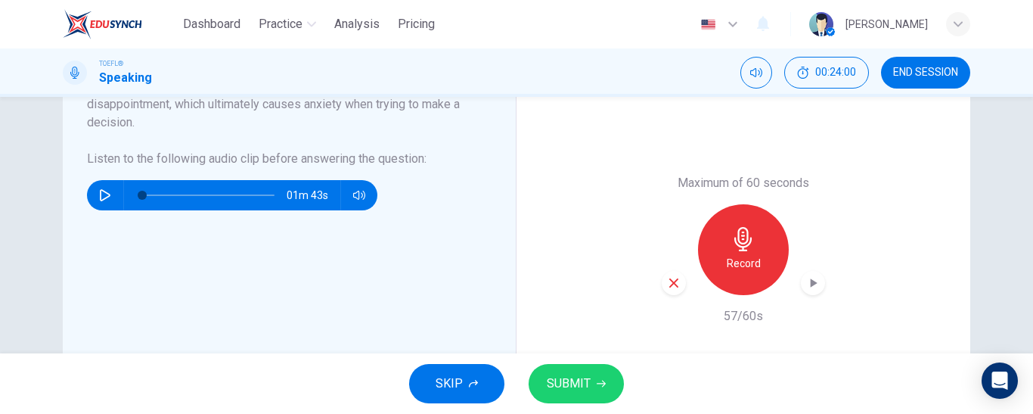
click at [571, 383] on span "SUBMIT" at bounding box center [569, 383] width 44 height 21
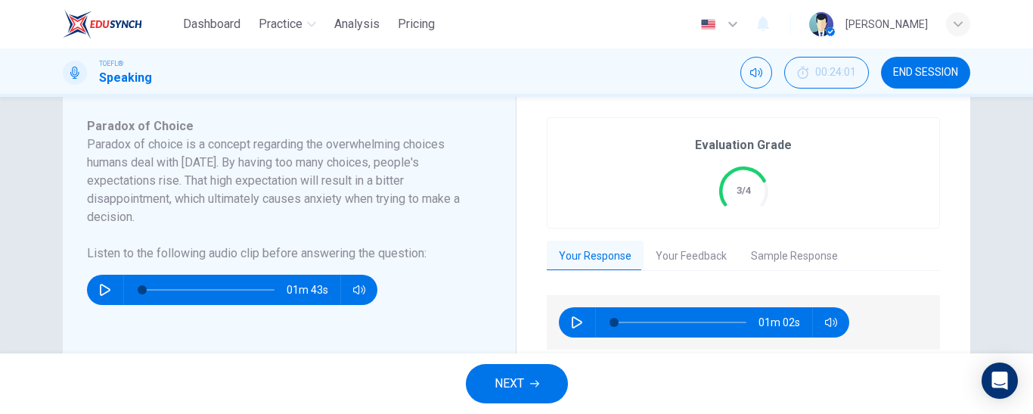
scroll to position [259, 0]
click at [543, 380] on button "NEXT" at bounding box center [517, 383] width 102 height 39
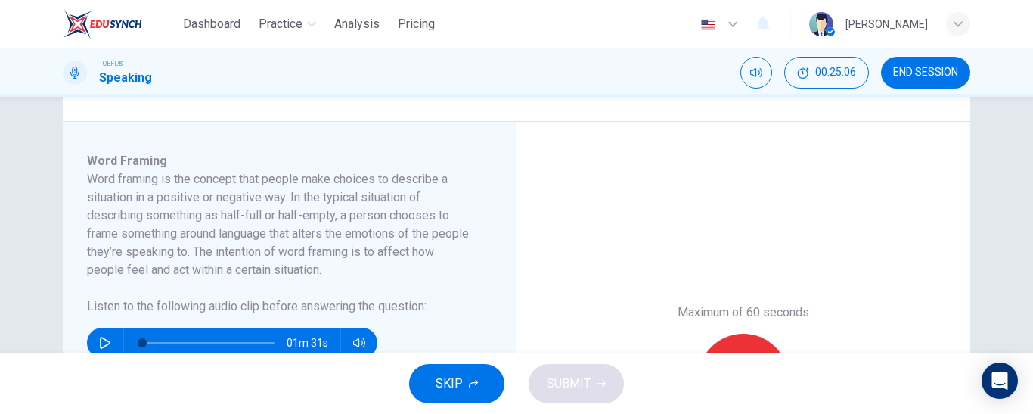
scroll to position [225, 0]
click at [99, 340] on icon "button" at bounding box center [105, 342] width 12 height 12
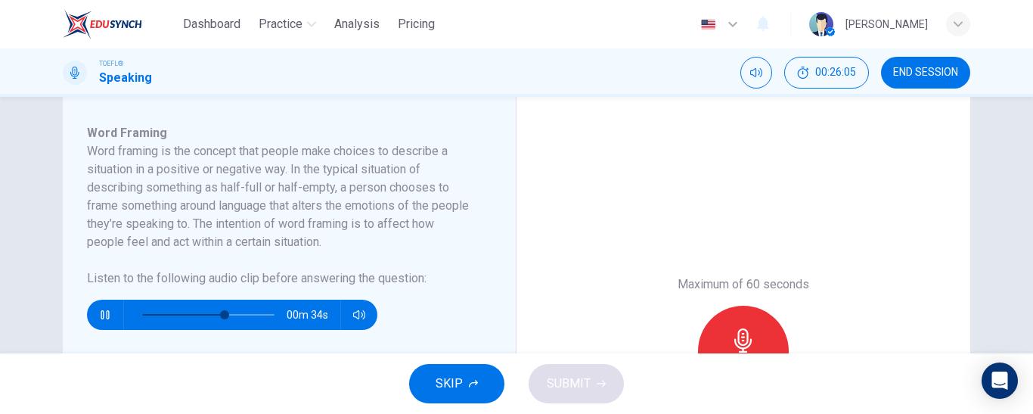
scroll to position [253, 0]
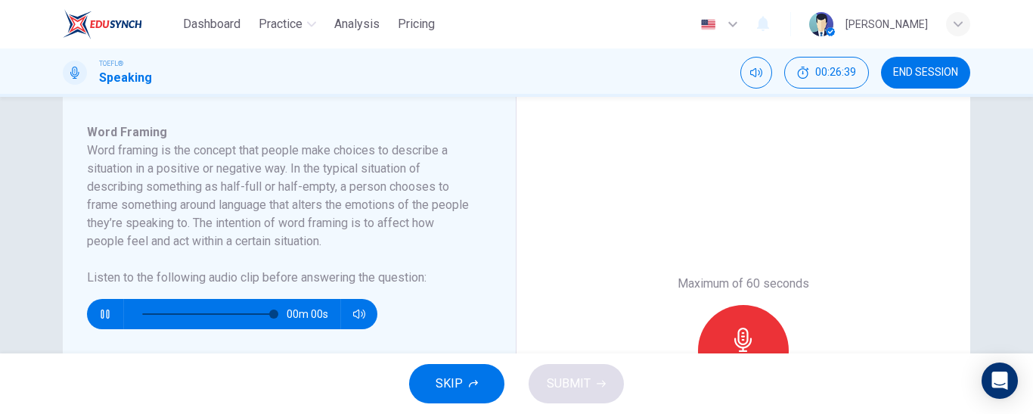
type input "0"
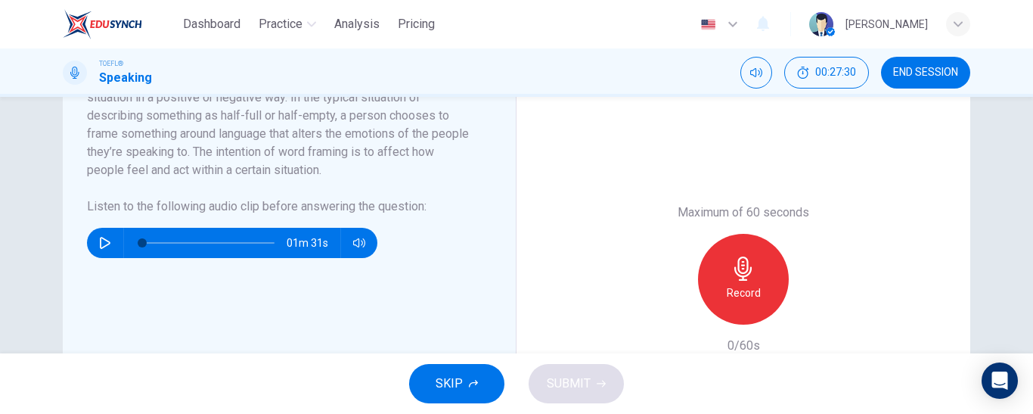
scroll to position [329, 0]
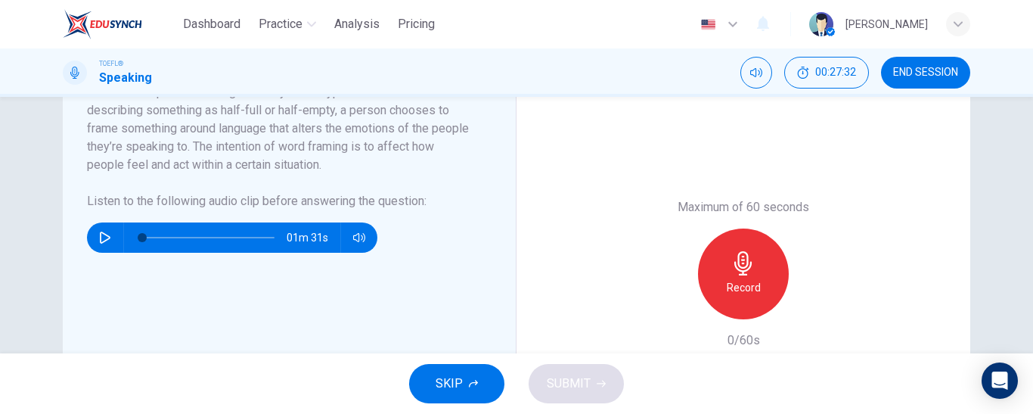
click at [734, 270] on icon "button" at bounding box center [743, 263] width 24 height 24
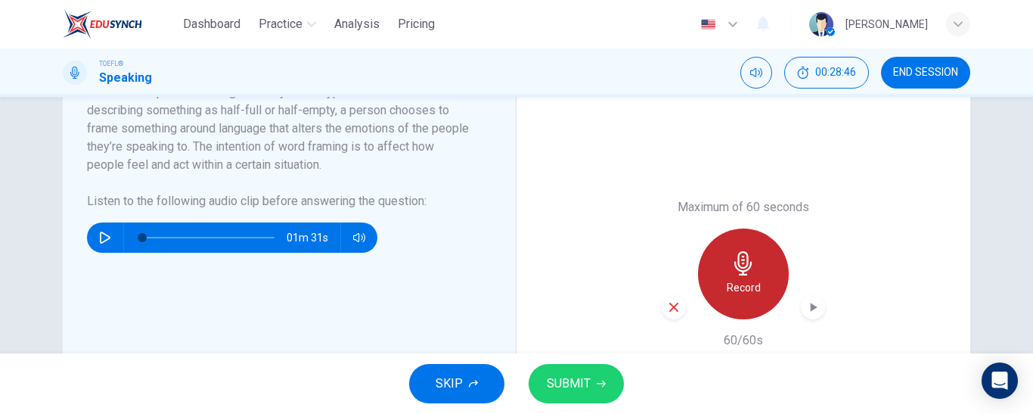
click at [755, 268] on div "Record" at bounding box center [743, 273] width 91 height 91
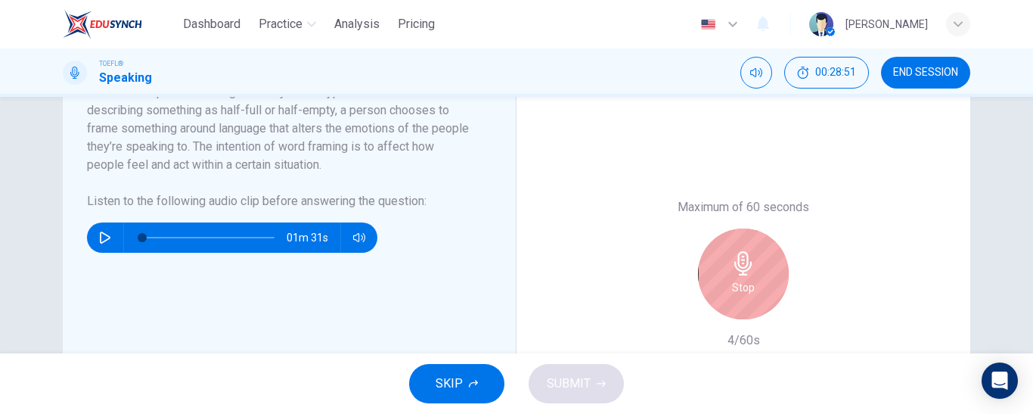
scroll to position [340, 0]
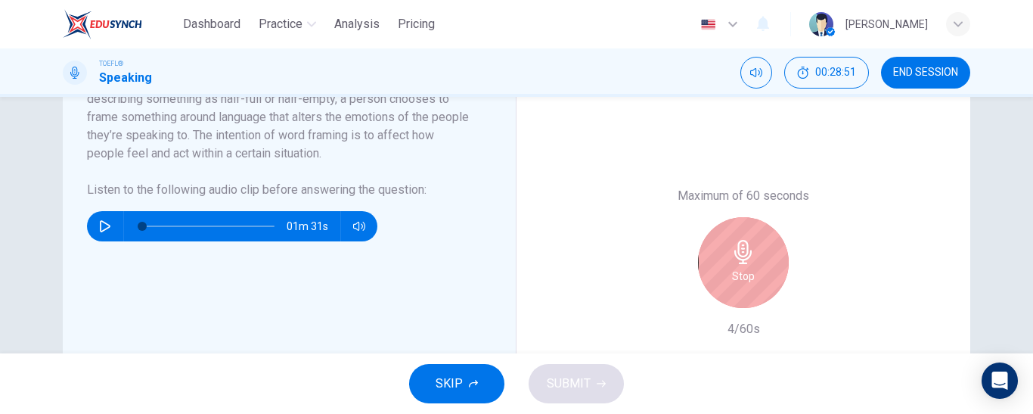
click at [740, 259] on icon "button" at bounding box center [742, 252] width 17 height 24
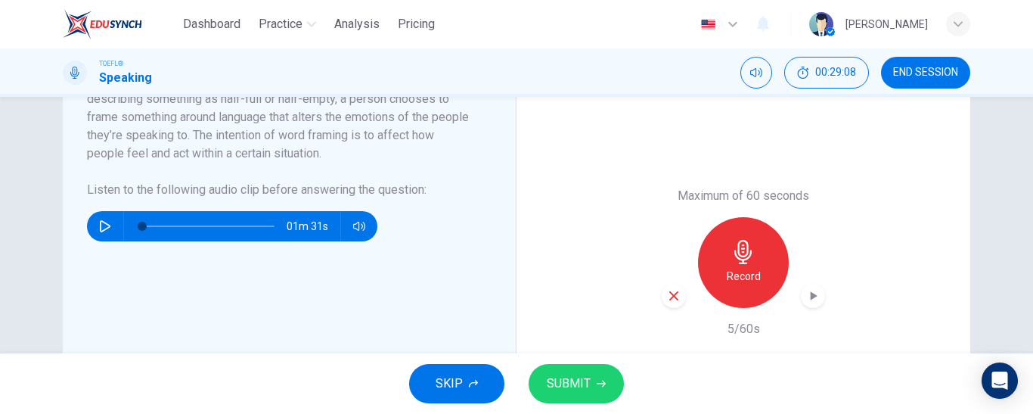
click at [673, 299] on icon "button" at bounding box center [673, 295] width 9 height 9
click at [733, 258] on icon "button" at bounding box center [743, 252] width 24 height 24
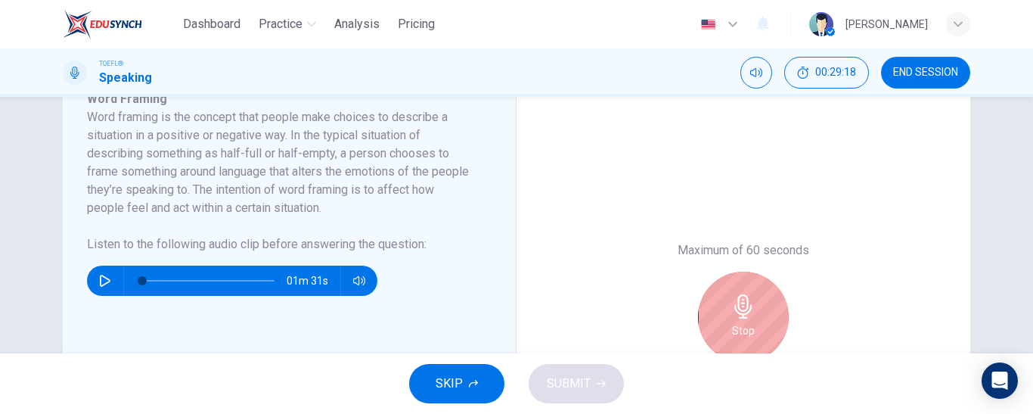
scroll to position [325, 0]
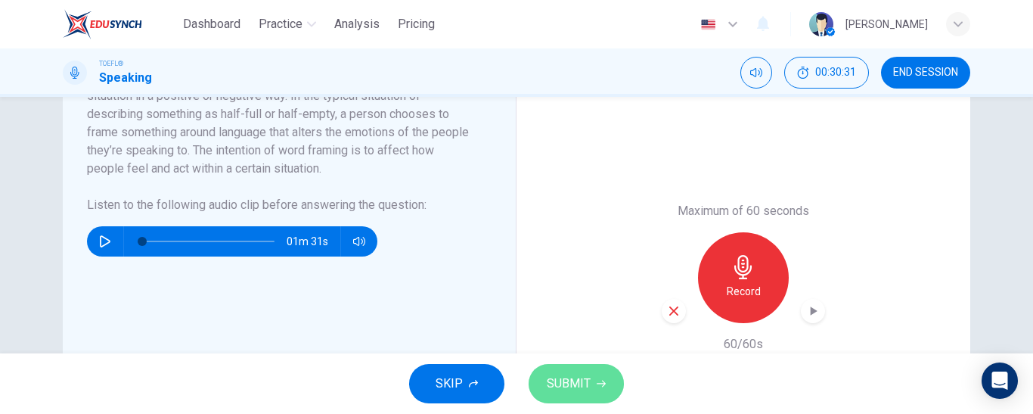
click at [593, 380] on button "SUBMIT" at bounding box center [576, 383] width 95 height 39
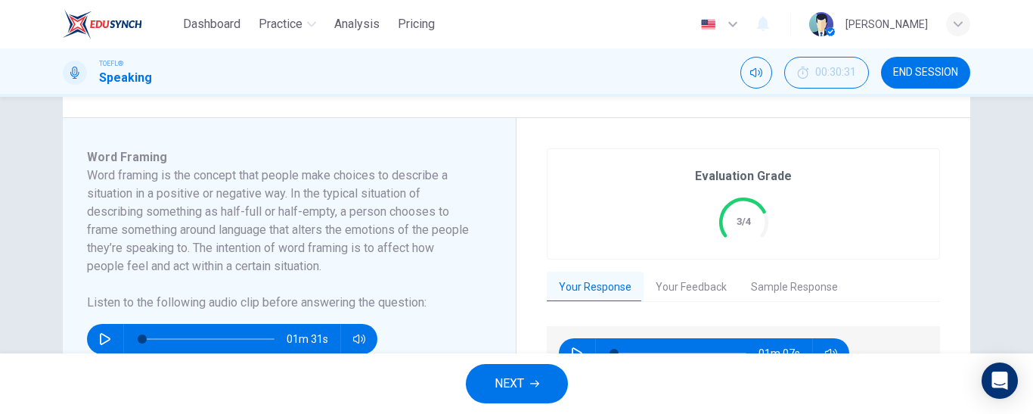
scroll to position [234, 0]
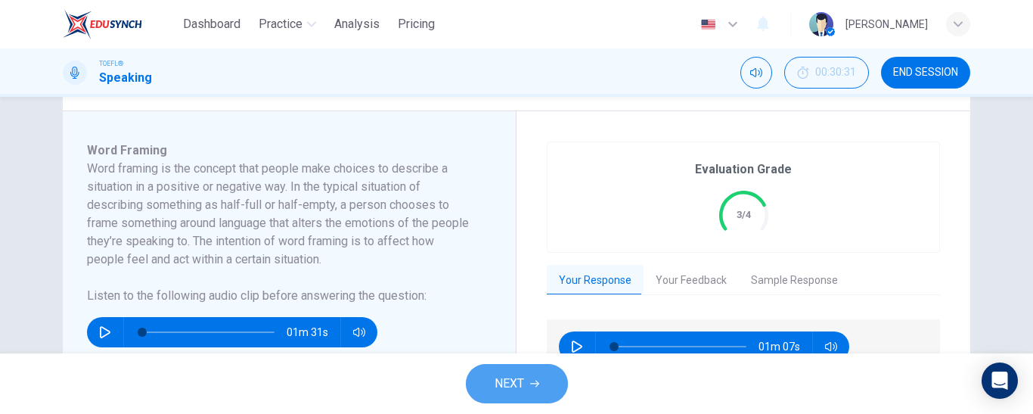
click at [547, 376] on button "NEXT" at bounding box center [517, 383] width 102 height 39
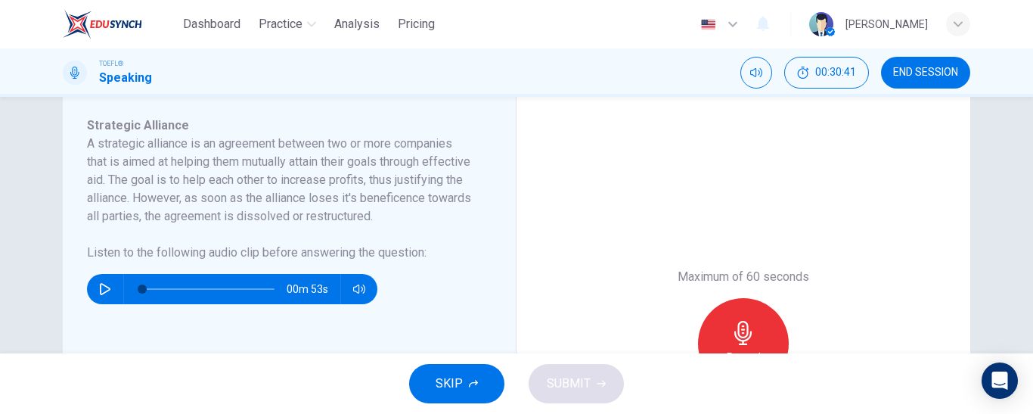
scroll to position [260, 0]
click at [99, 294] on icon "button" at bounding box center [105, 288] width 12 height 12
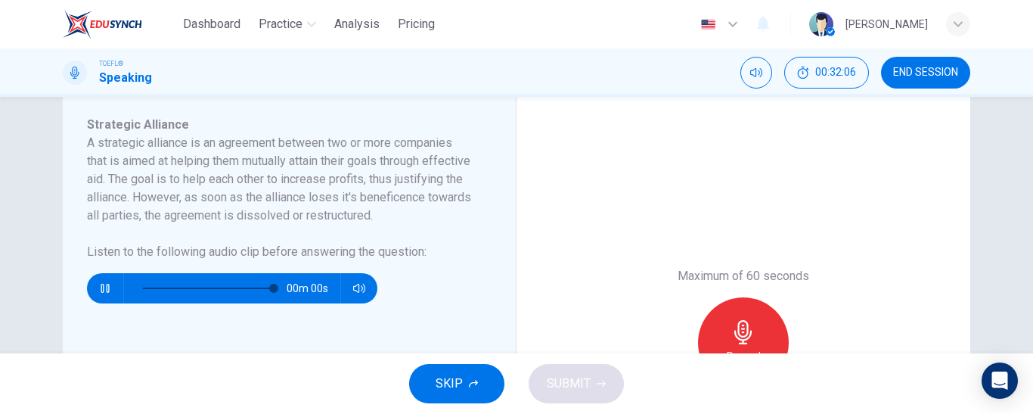
type input "0"
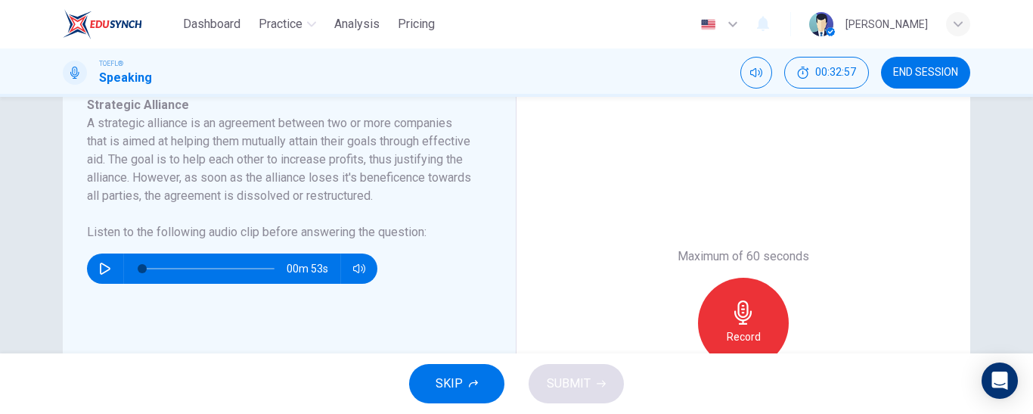
scroll to position [281, 0]
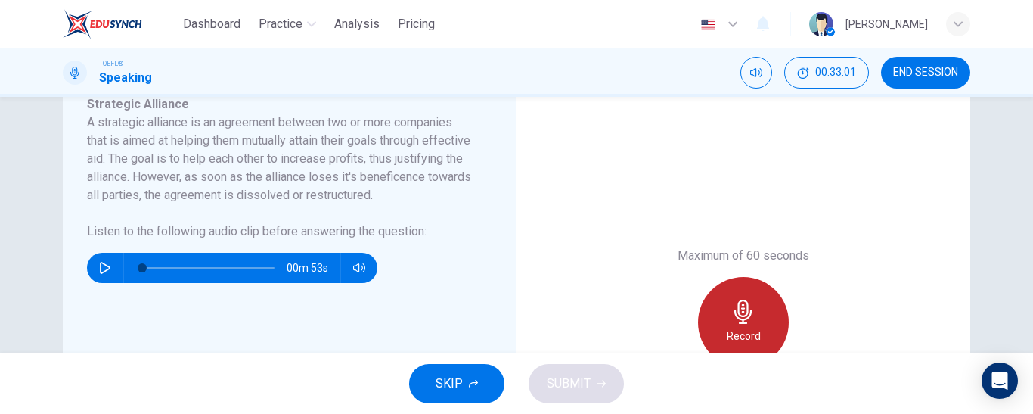
click at [713, 309] on div "Record" at bounding box center [743, 322] width 91 height 91
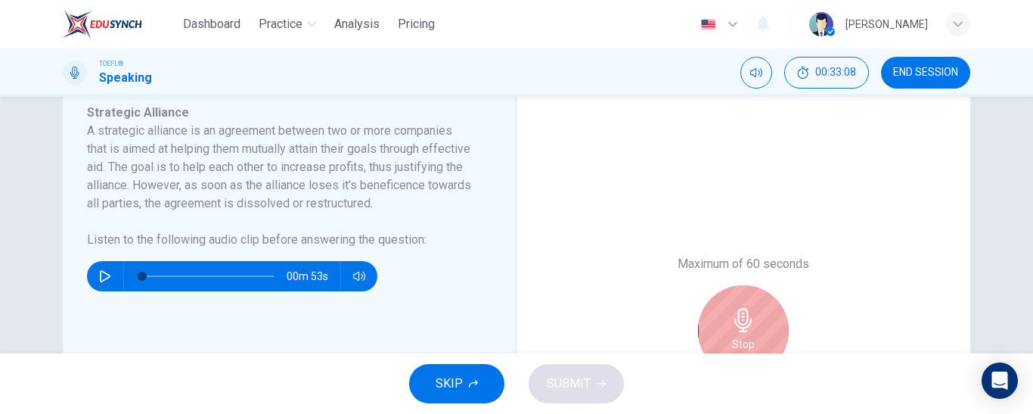
scroll to position [272, 0]
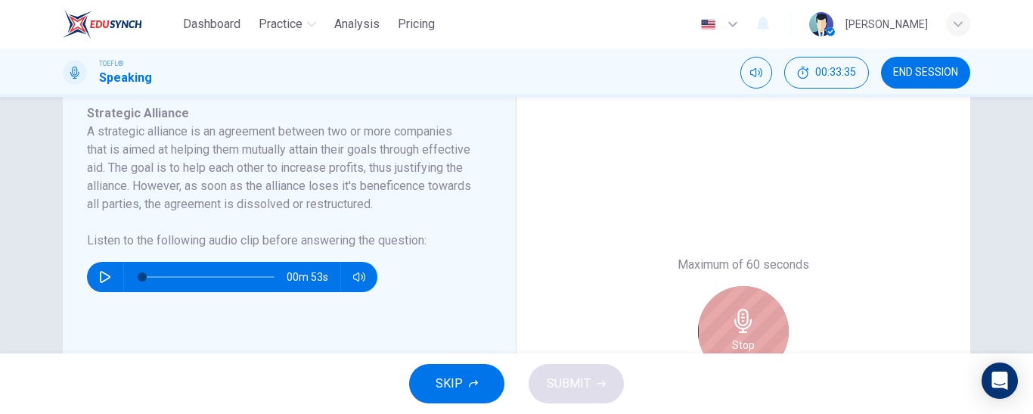
click at [723, 304] on div "Stop" at bounding box center [743, 331] width 91 height 91
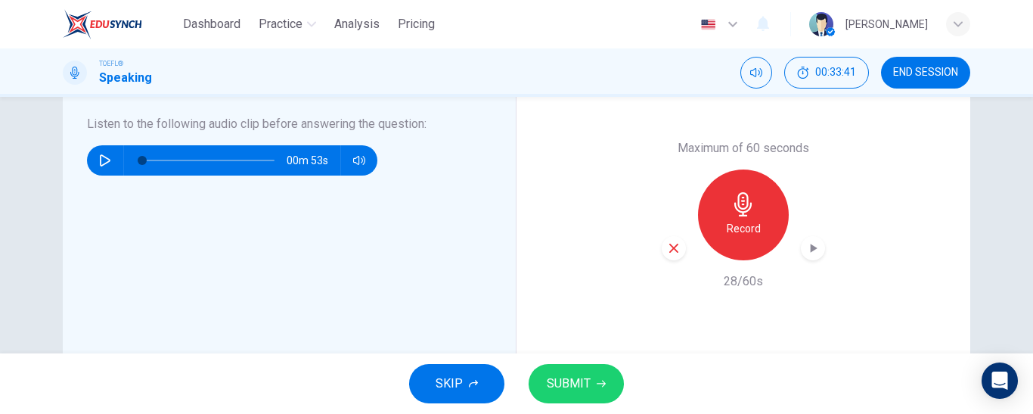
scroll to position [389, 0]
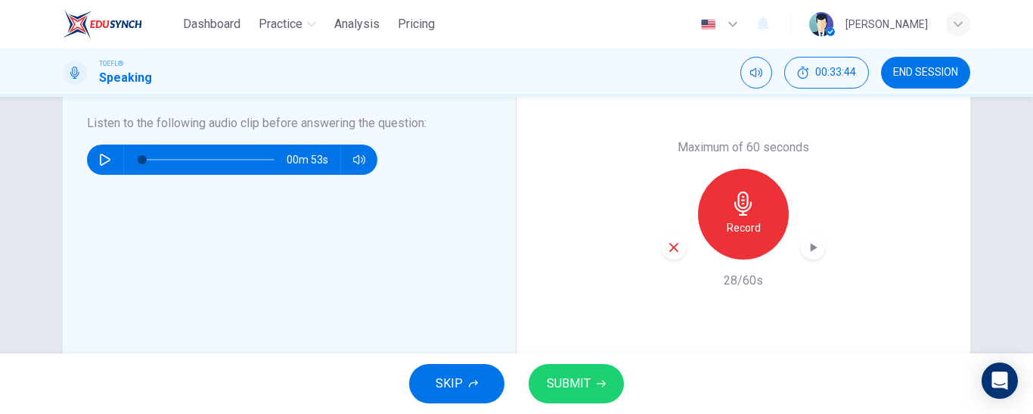
click at [580, 380] on span "SUBMIT" at bounding box center [569, 383] width 44 height 21
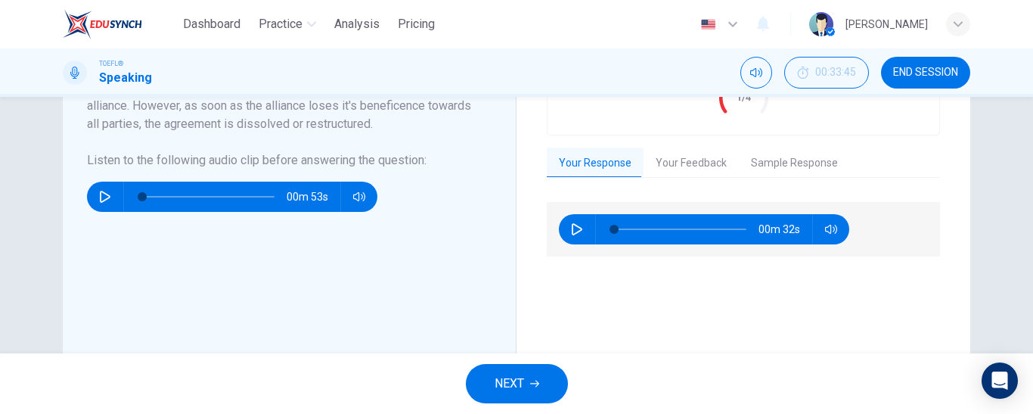
scroll to position [349, 0]
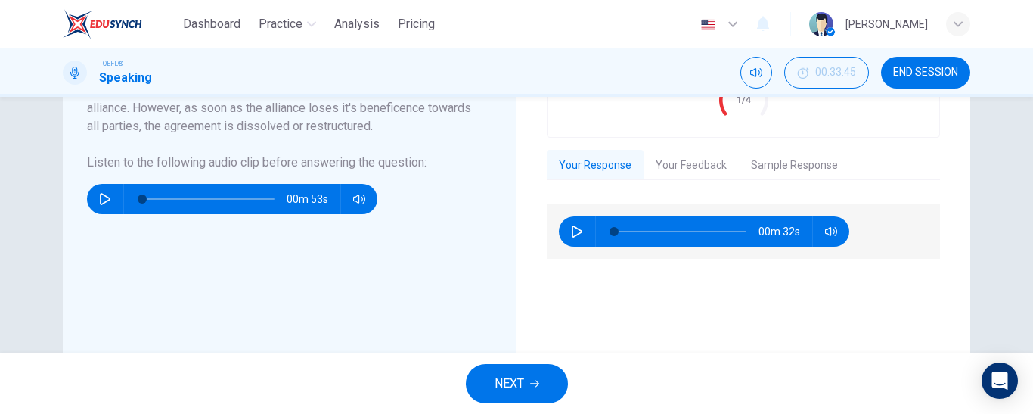
click at [550, 384] on button "NEXT" at bounding box center [517, 383] width 102 height 39
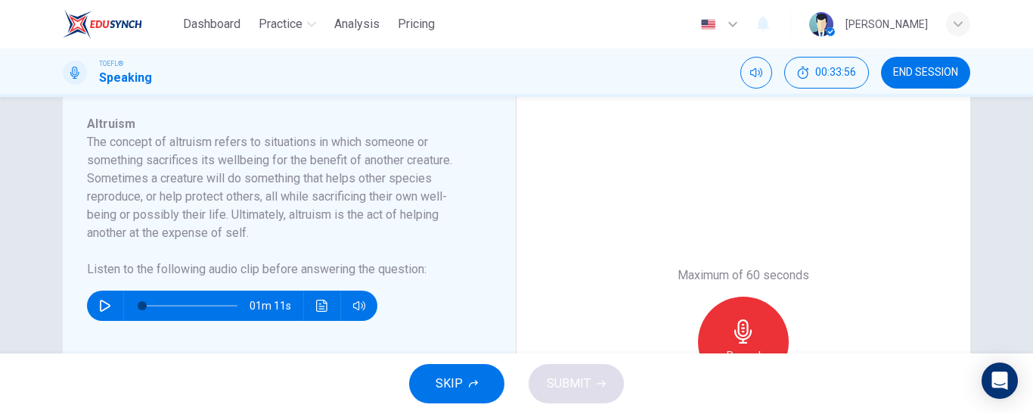
scroll to position [265, 0]
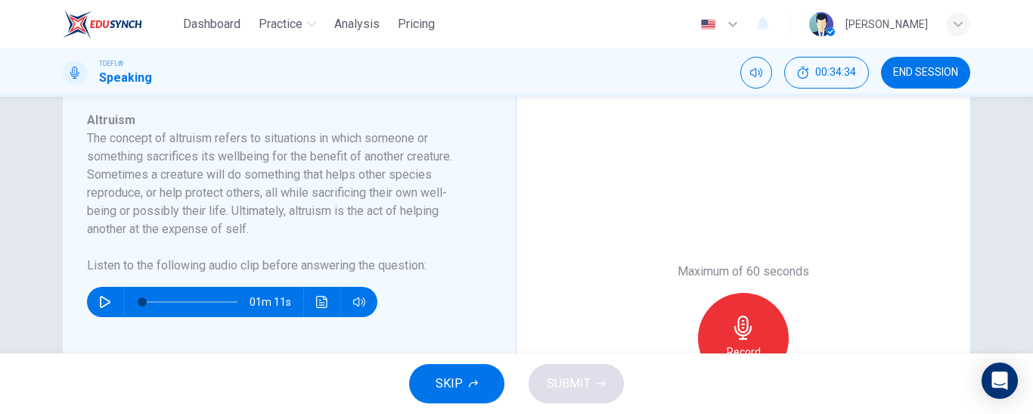
click at [106, 299] on icon "button" at bounding box center [105, 302] width 12 height 12
type input "0"
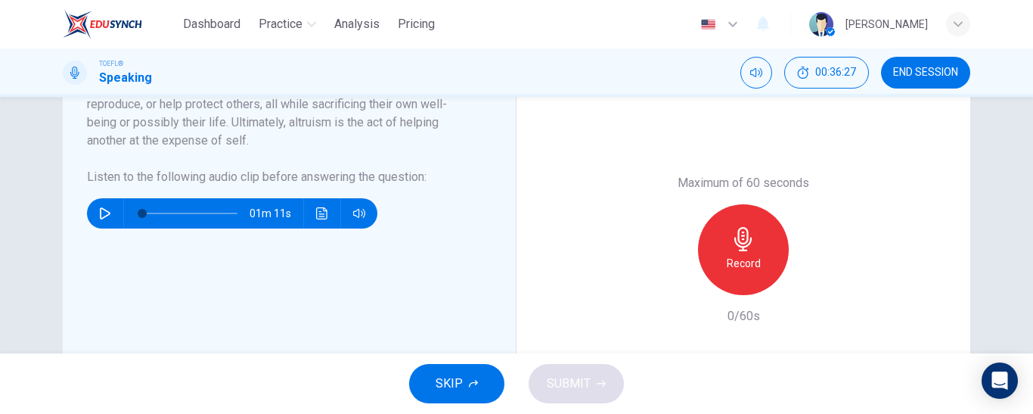
scroll to position [364, 0]
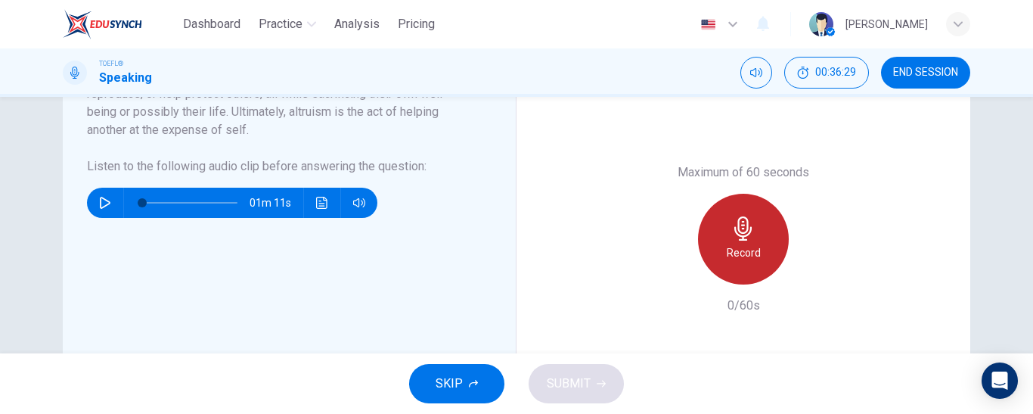
click at [725, 231] on div "Record" at bounding box center [743, 239] width 91 height 91
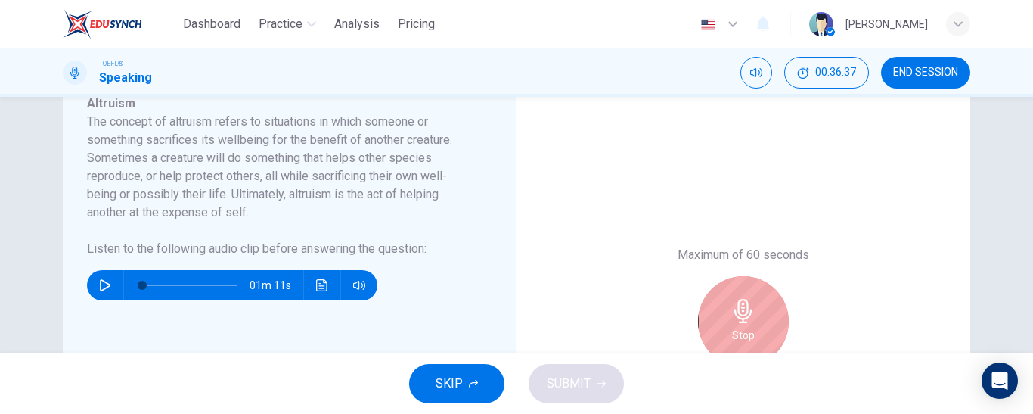
scroll to position [296, 0]
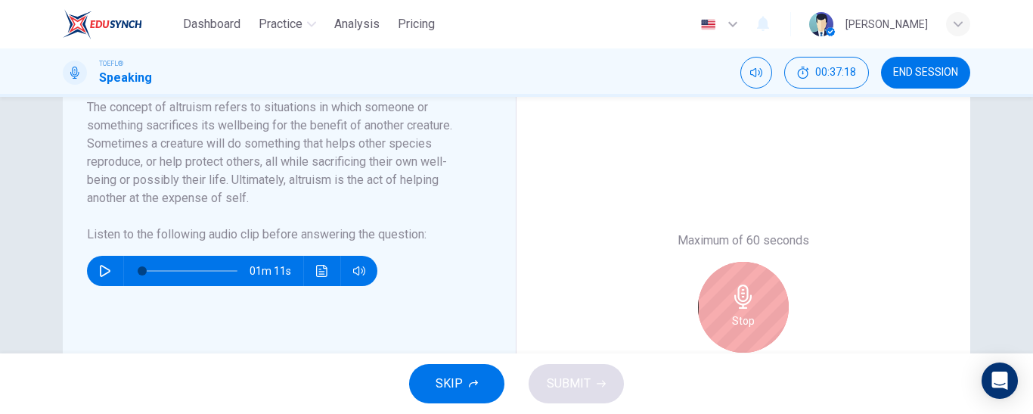
click at [731, 297] on icon "button" at bounding box center [743, 296] width 24 height 24
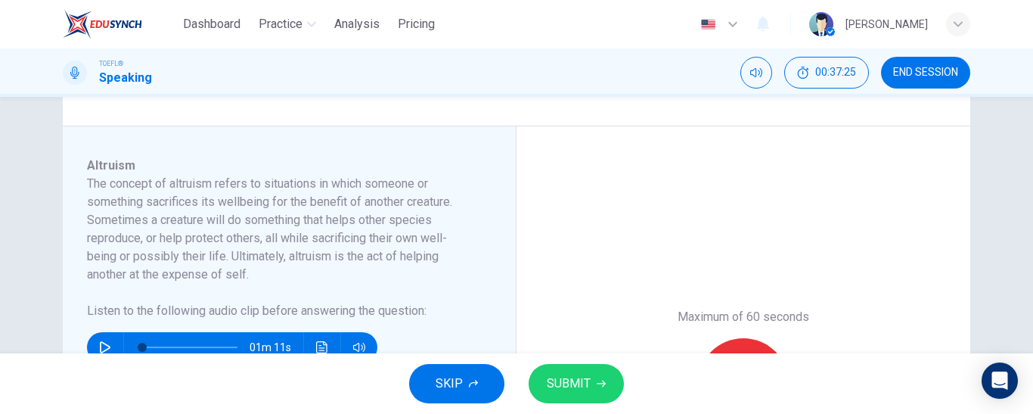
scroll to position [220, 0]
click at [591, 374] on button "SUBMIT" at bounding box center [576, 383] width 95 height 39
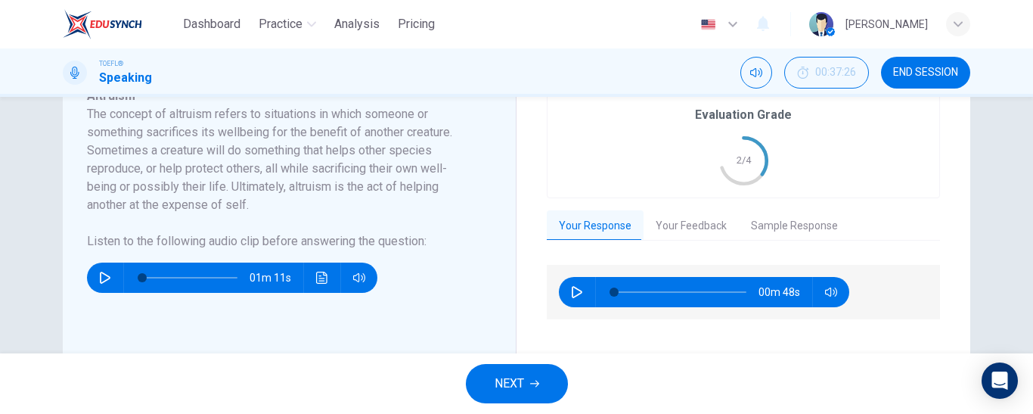
scroll to position [263, 0]
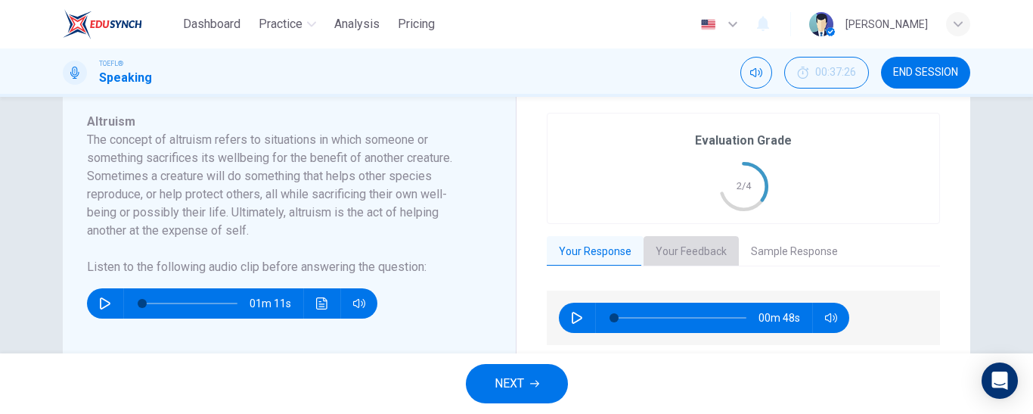
click at [683, 246] on button "Your Feedback" at bounding box center [691, 252] width 95 height 32
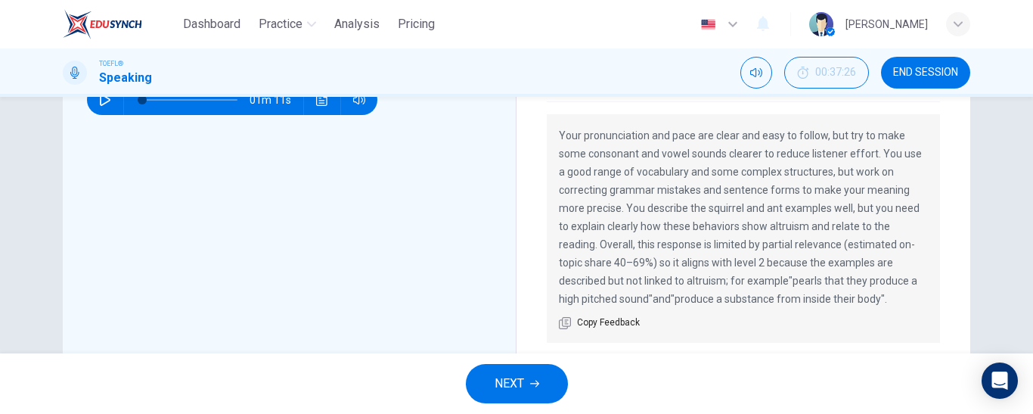
scroll to position [471, 0]
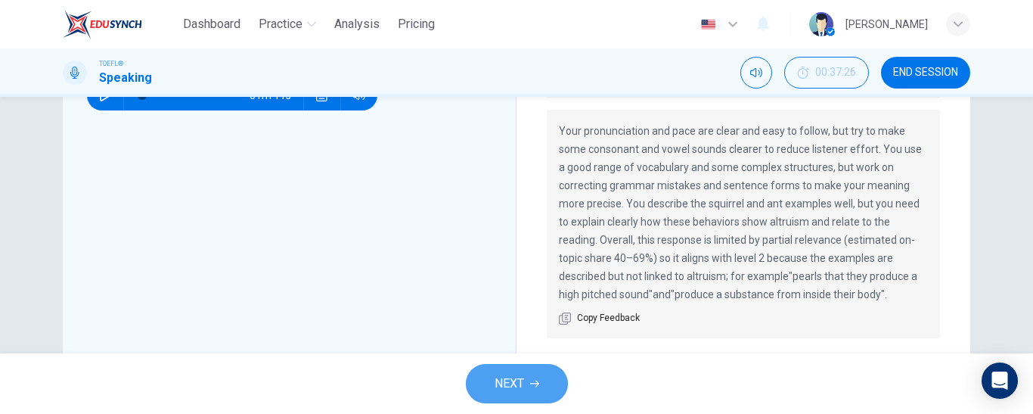
click at [551, 384] on button "NEXT" at bounding box center [517, 383] width 102 height 39
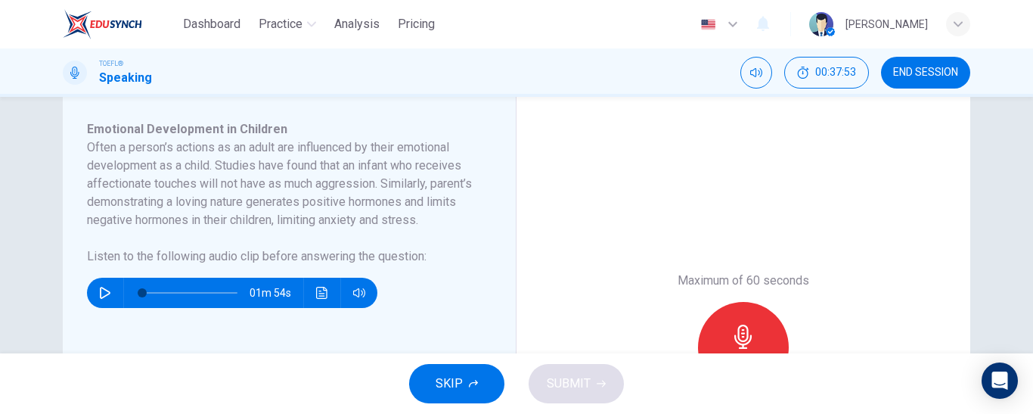
scroll to position [275, 0]
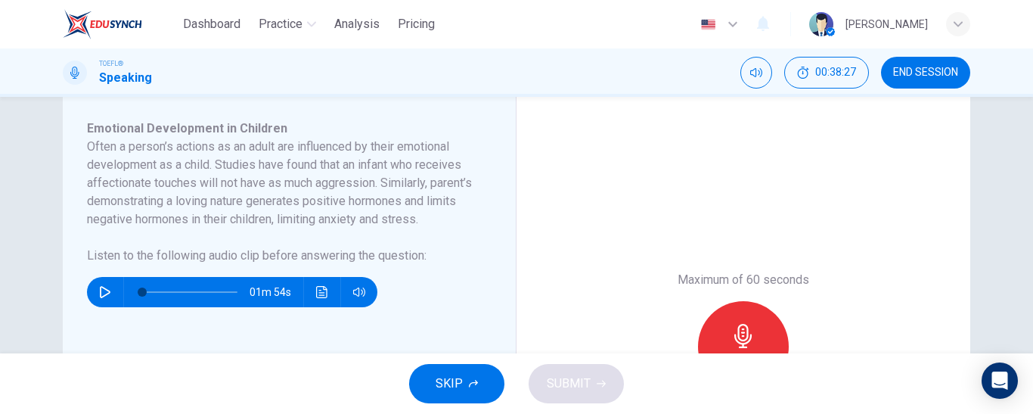
click at [93, 307] on button "button" at bounding box center [105, 292] width 24 height 30
type input "0"
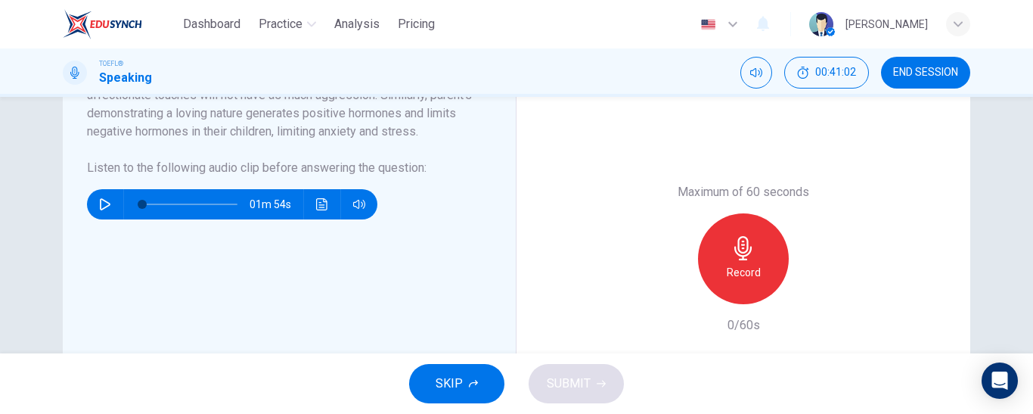
scroll to position [394, 0]
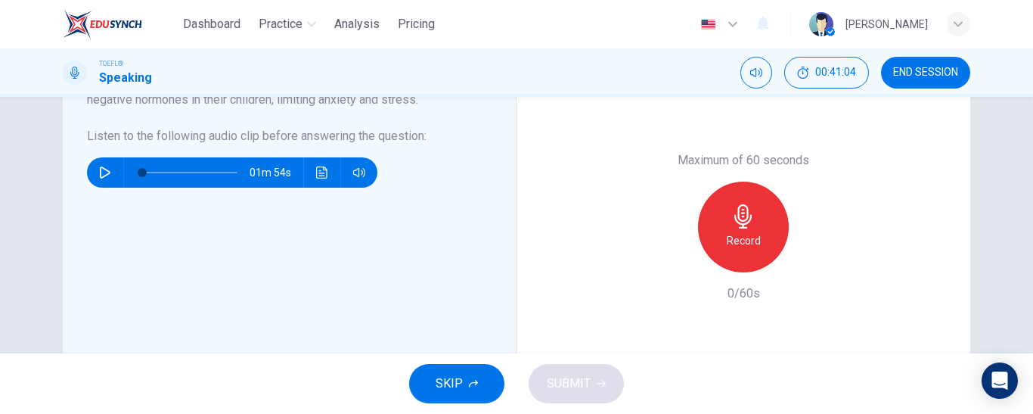
click at [739, 247] on h6 "Record" at bounding box center [744, 240] width 34 height 18
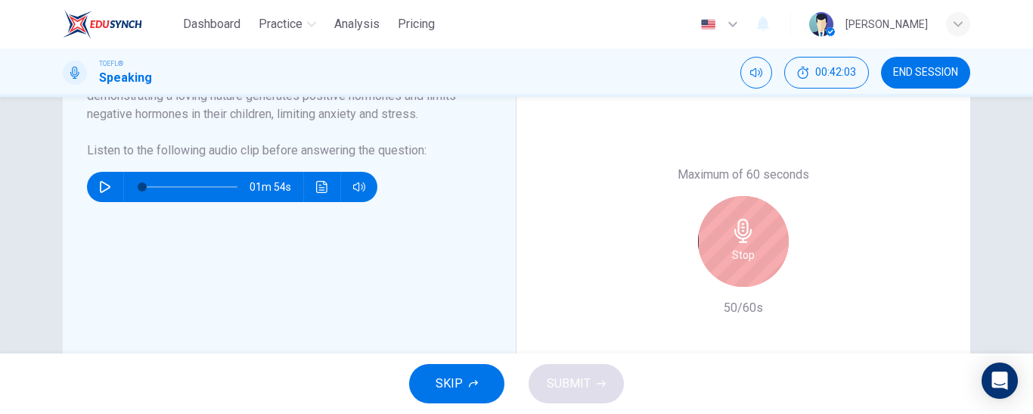
scroll to position [388, 0]
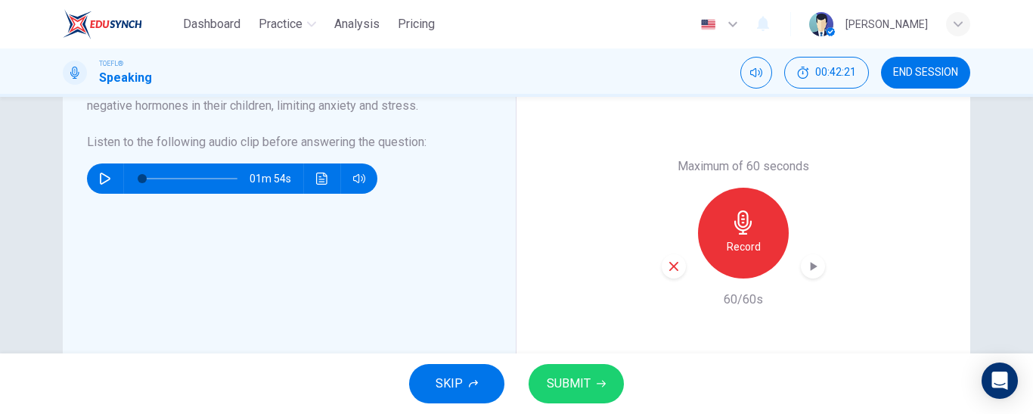
click at [579, 372] on button "SUBMIT" at bounding box center [576, 383] width 95 height 39
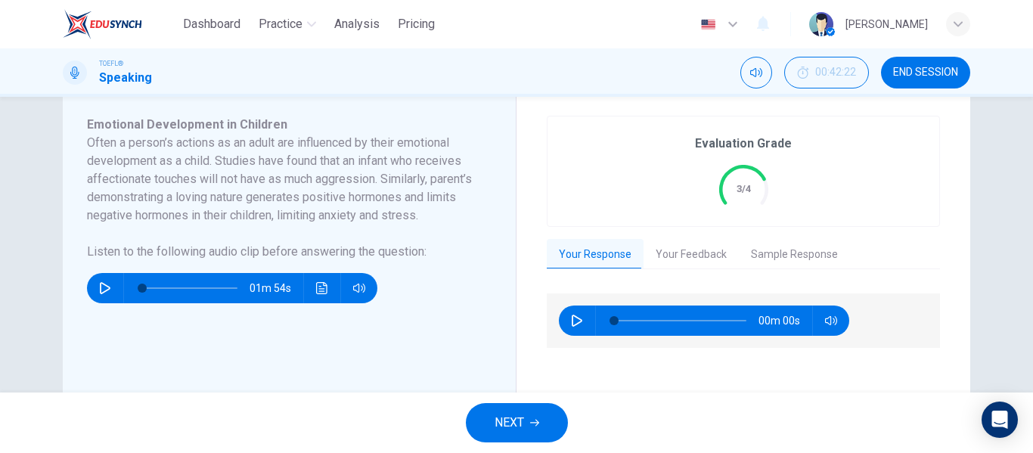
scroll to position [275, 0]
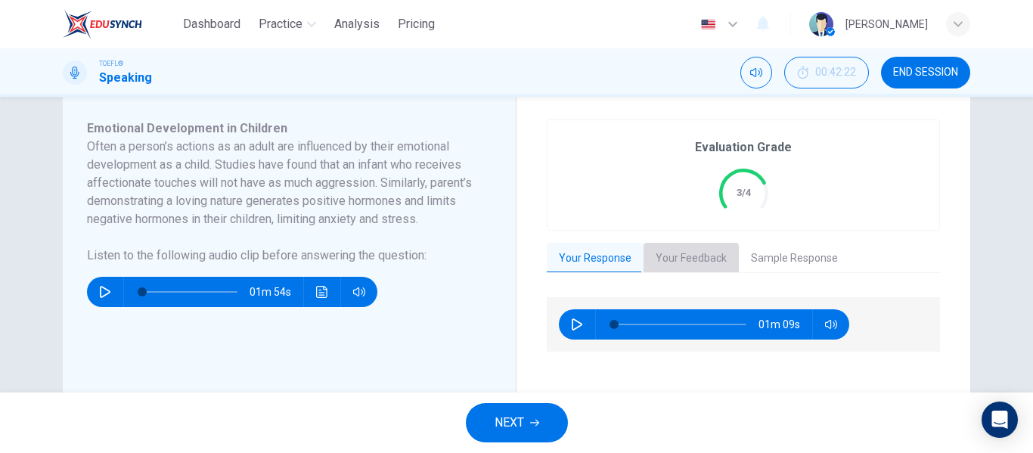
click at [703, 258] on button "Your Feedback" at bounding box center [691, 259] width 95 height 32
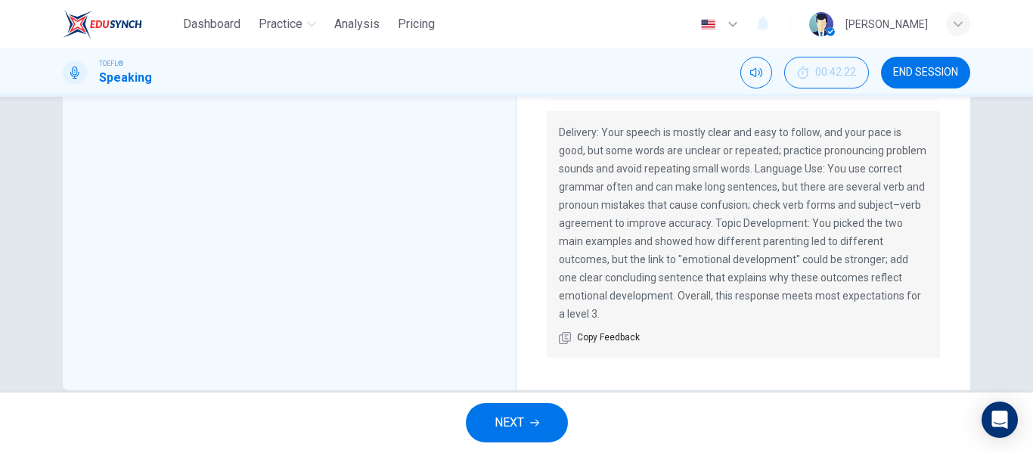
scroll to position [486, 0]
click at [547, 413] on button "NEXT" at bounding box center [517, 422] width 102 height 39
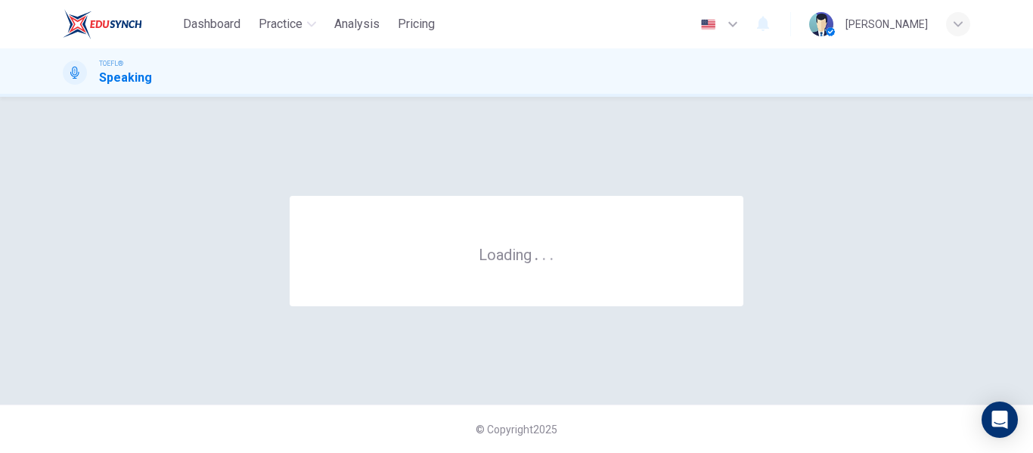
scroll to position [0, 0]
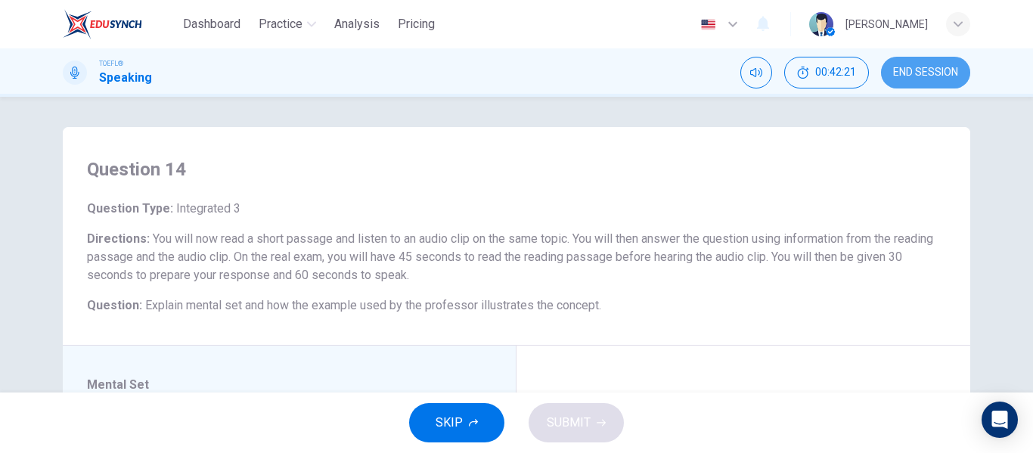
click at [929, 70] on span "END SESSION" at bounding box center [925, 73] width 65 height 12
